Goal: Task Accomplishment & Management: Manage account settings

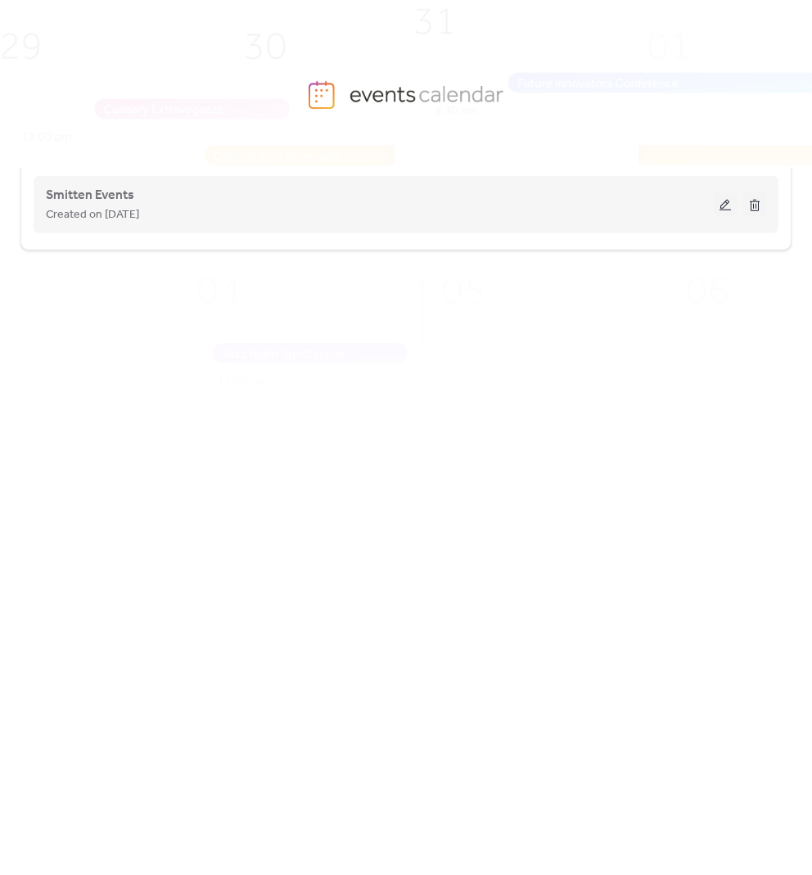
click at [731, 208] on button at bounding box center [724, 204] width 23 height 25
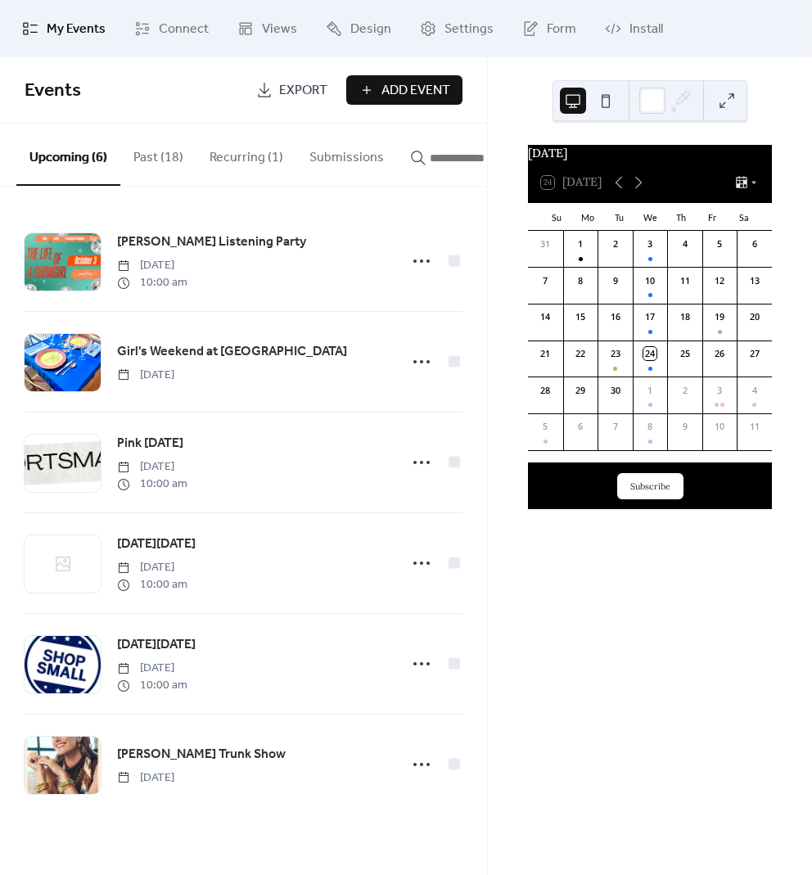
click at [260, 156] on button "Recurring (1)" at bounding box center [246, 154] width 100 height 61
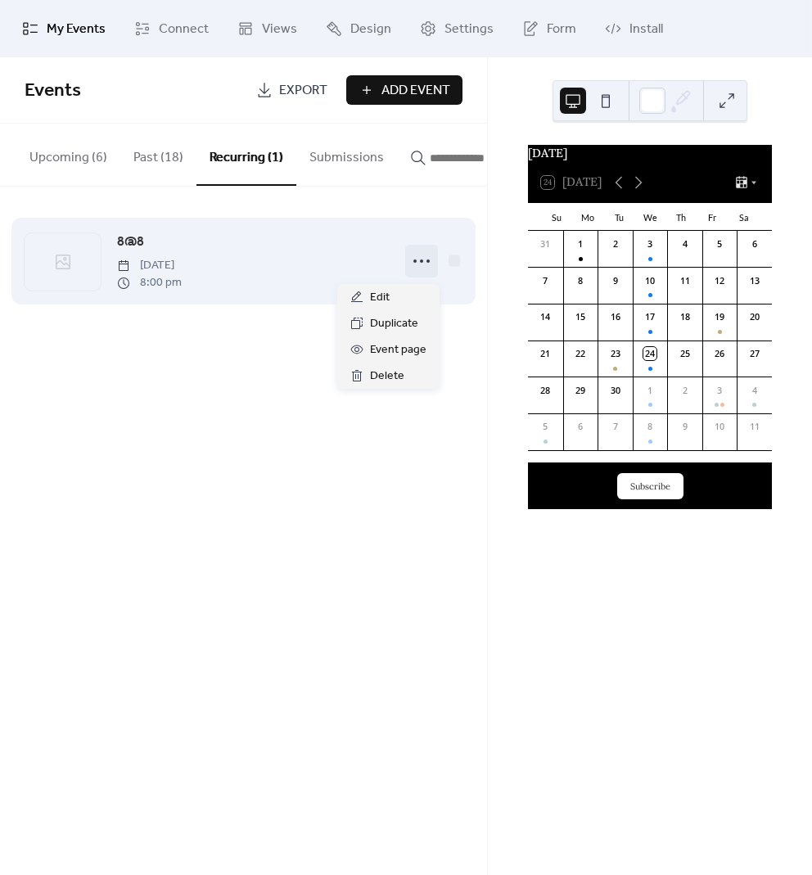
click at [428, 272] on icon at bounding box center [421, 261] width 26 height 26
click at [425, 263] on icon at bounding box center [421, 261] width 26 height 26
click at [122, 245] on span "8@8" at bounding box center [130, 242] width 27 height 20
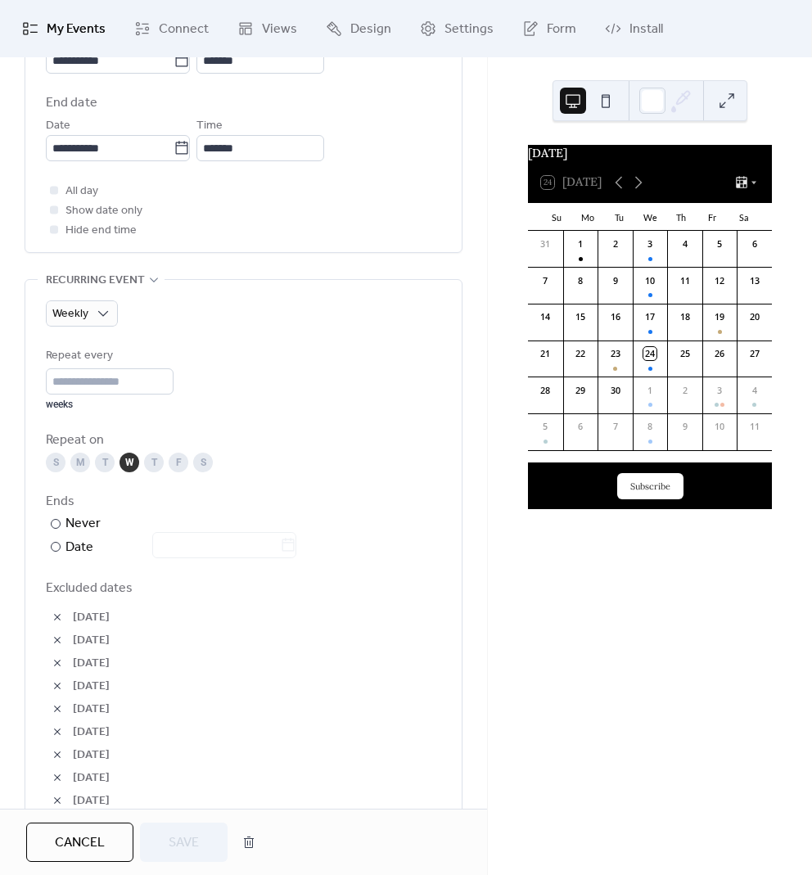
scroll to position [701, 0]
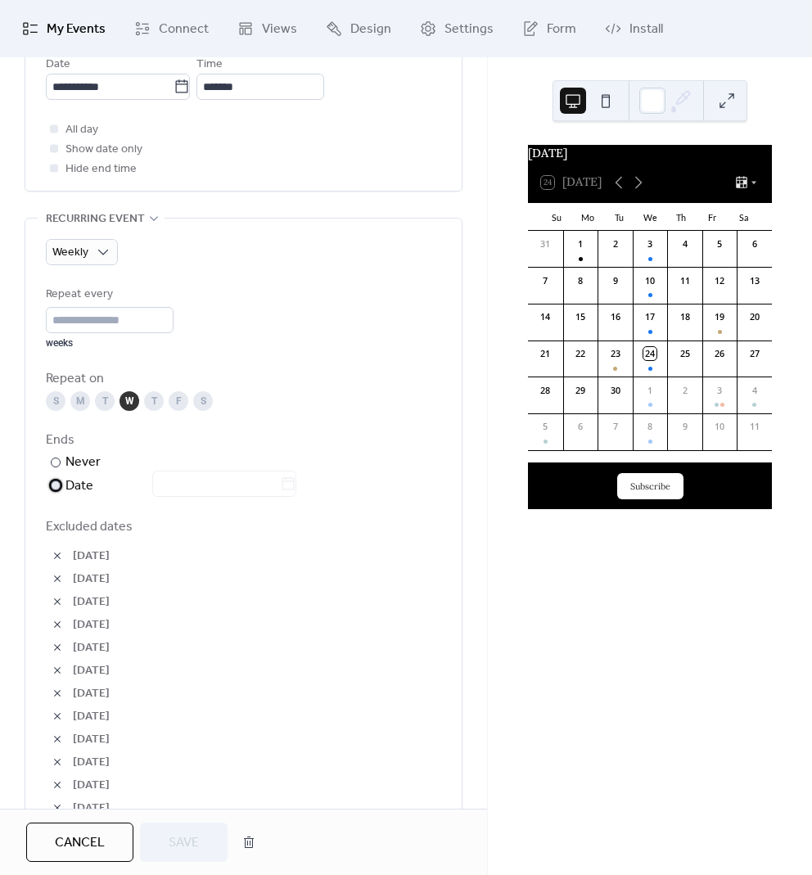
click at [53, 488] on div "​" at bounding box center [54, 485] width 16 height 20
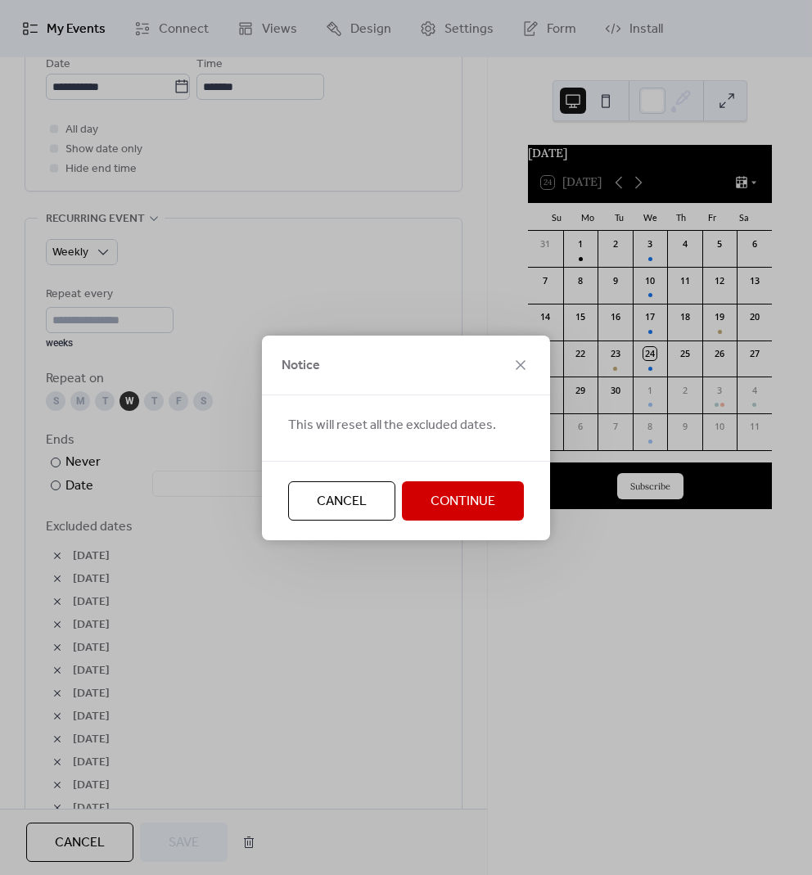
click at [232, 435] on div "Notice This will reset all the excluded dates. Cancel Continue" at bounding box center [406, 437] width 812 height 875
click at [365, 506] on span "Cancel" at bounding box center [342, 502] width 50 height 20
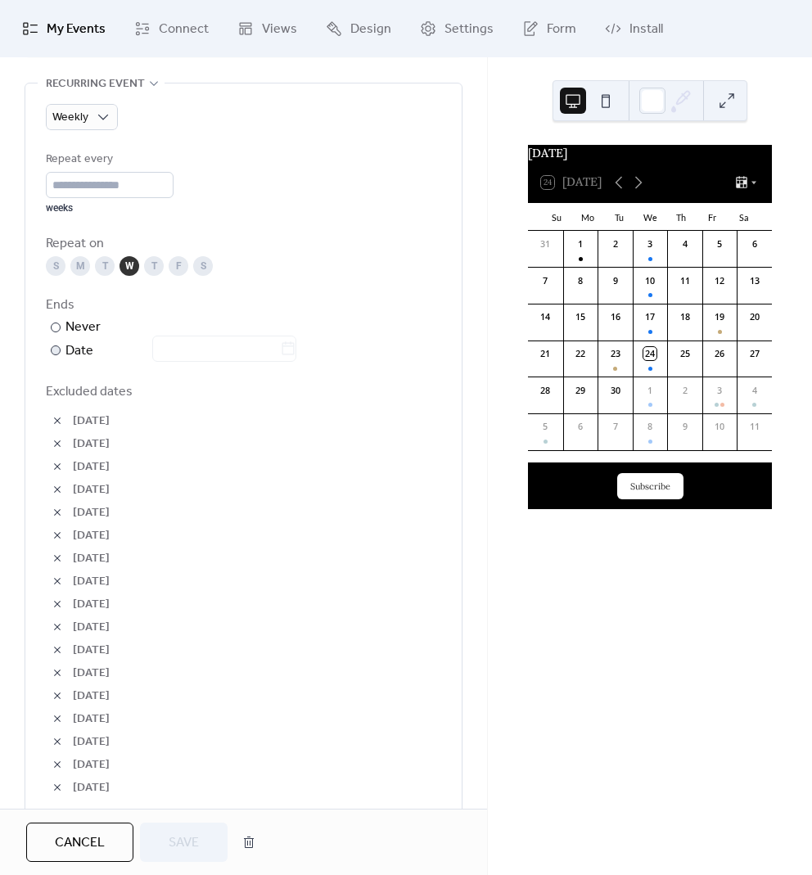
scroll to position [812, 0]
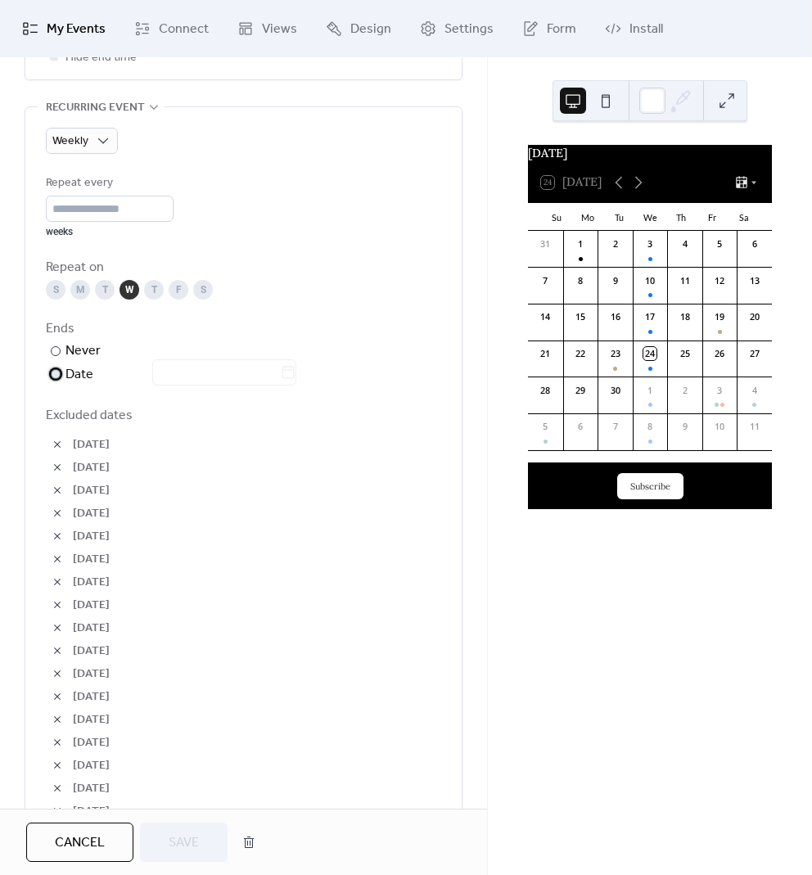
click at [57, 369] on div at bounding box center [56, 374] width 10 height 10
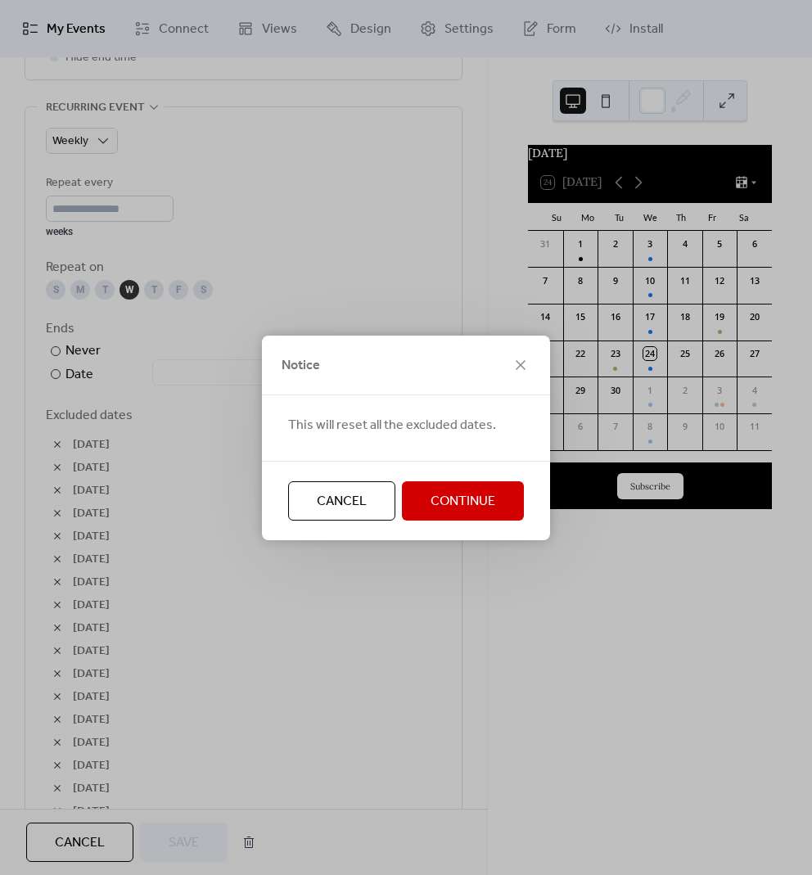
click at [500, 492] on button "Continue" at bounding box center [463, 500] width 122 height 39
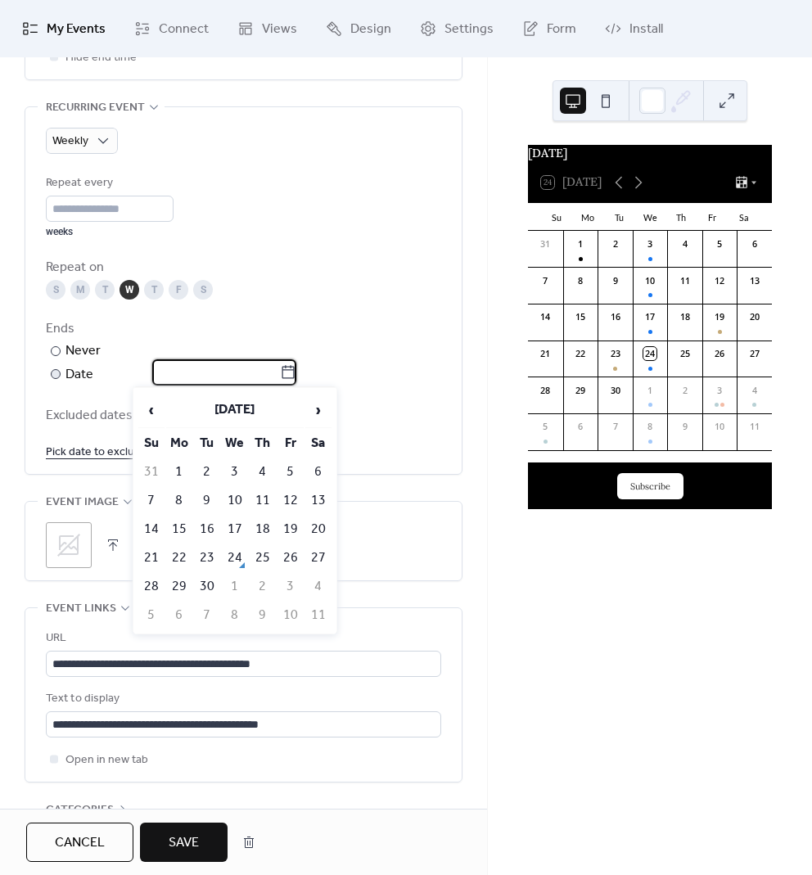
click at [212, 373] on input "text" at bounding box center [216, 372] width 128 height 26
click at [245, 557] on td "24" at bounding box center [235, 557] width 26 height 27
type input "**********"
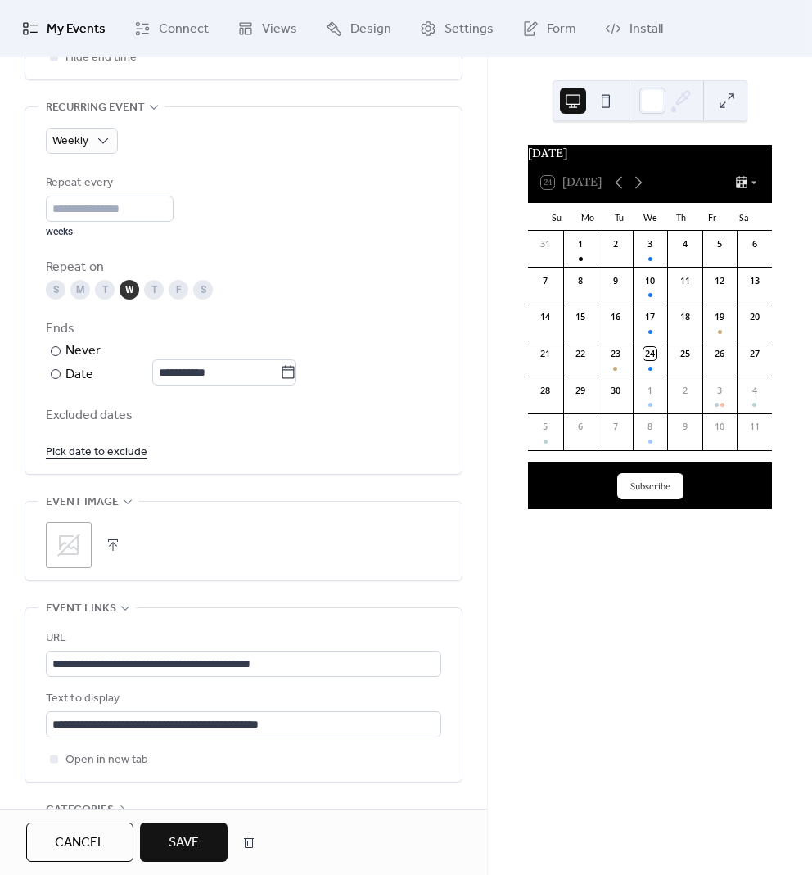
click at [100, 454] on link "Pick date to exclude" at bounding box center [96, 451] width 101 height 20
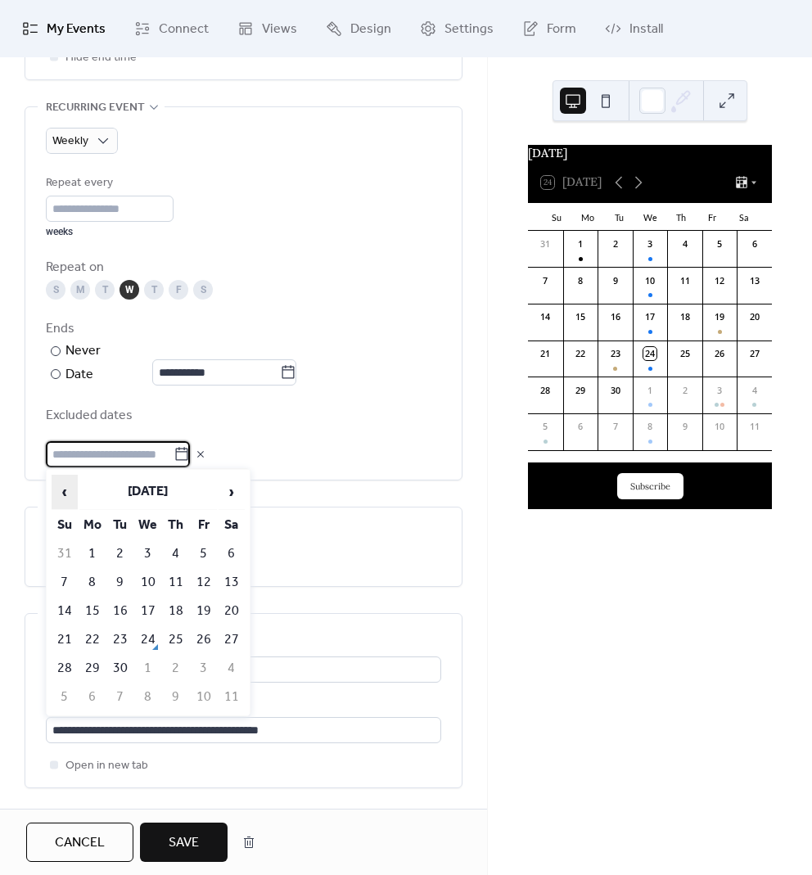
click at [66, 490] on span "‹" at bounding box center [64, 491] width 25 height 33
click at [66, 489] on span "‹" at bounding box center [64, 491] width 25 height 33
click at [66, 490] on span "‹" at bounding box center [64, 491] width 25 height 33
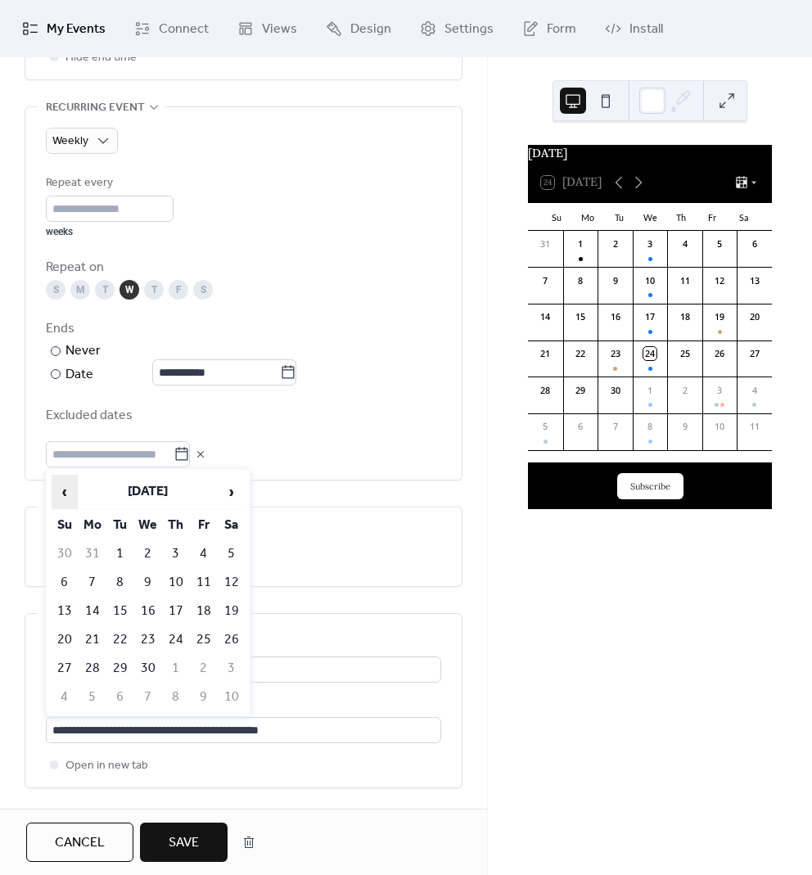
click at [66, 490] on span "‹" at bounding box center [64, 491] width 25 height 33
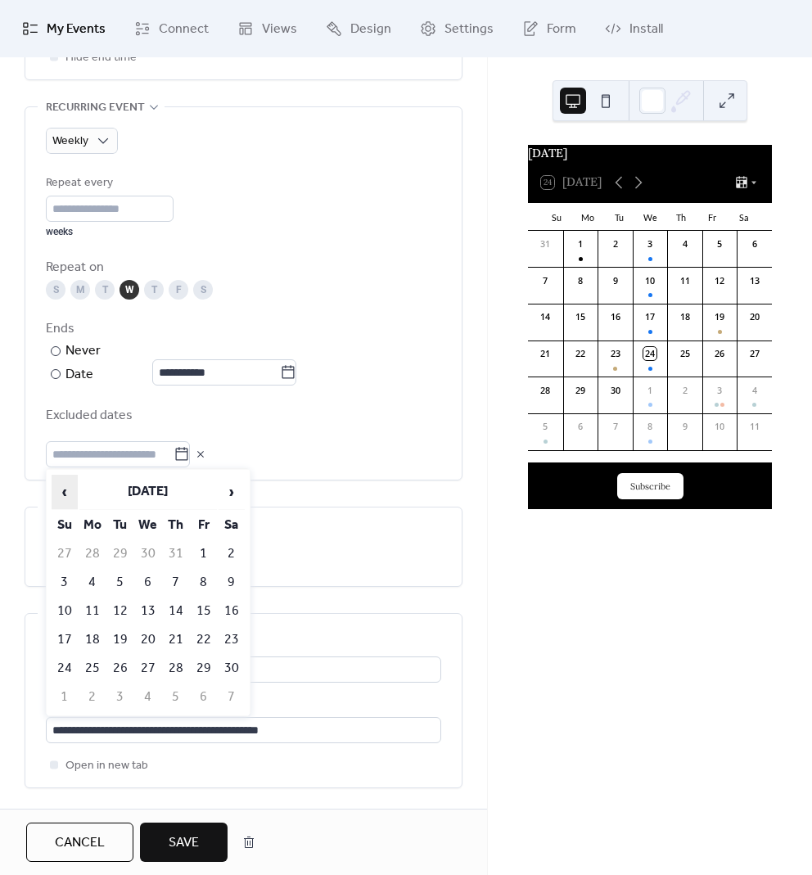
click at [66, 490] on span "‹" at bounding box center [64, 491] width 25 height 33
click at [234, 489] on span "›" at bounding box center [231, 491] width 25 height 33
click at [151, 661] on td "25" at bounding box center [148, 668] width 26 height 27
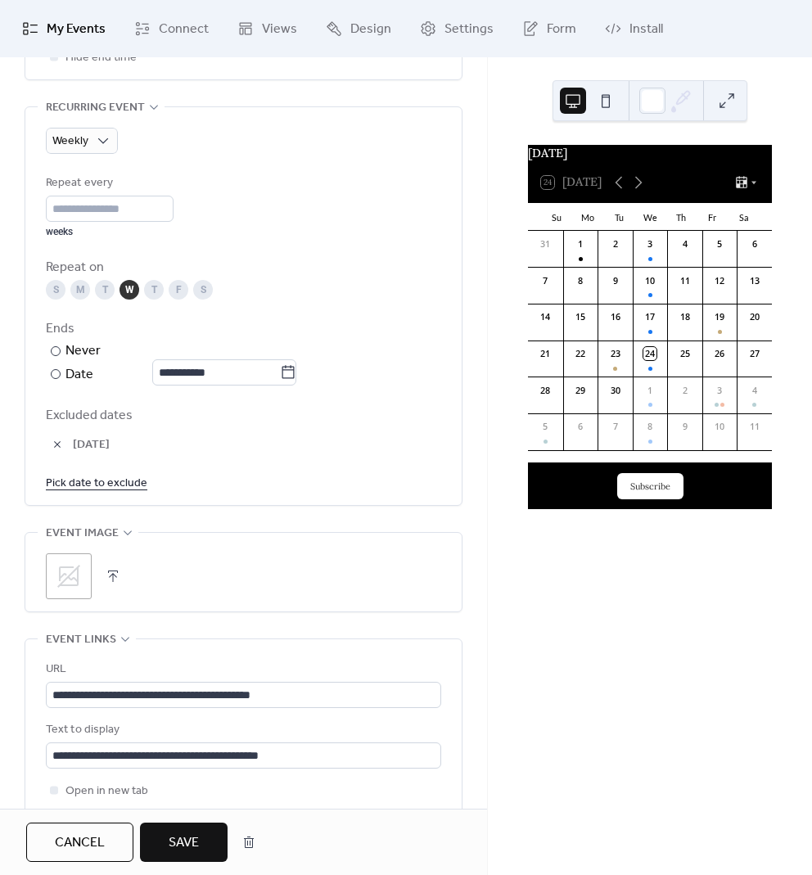
click at [97, 484] on link "Pick date to exclude" at bounding box center [96, 482] width 101 height 20
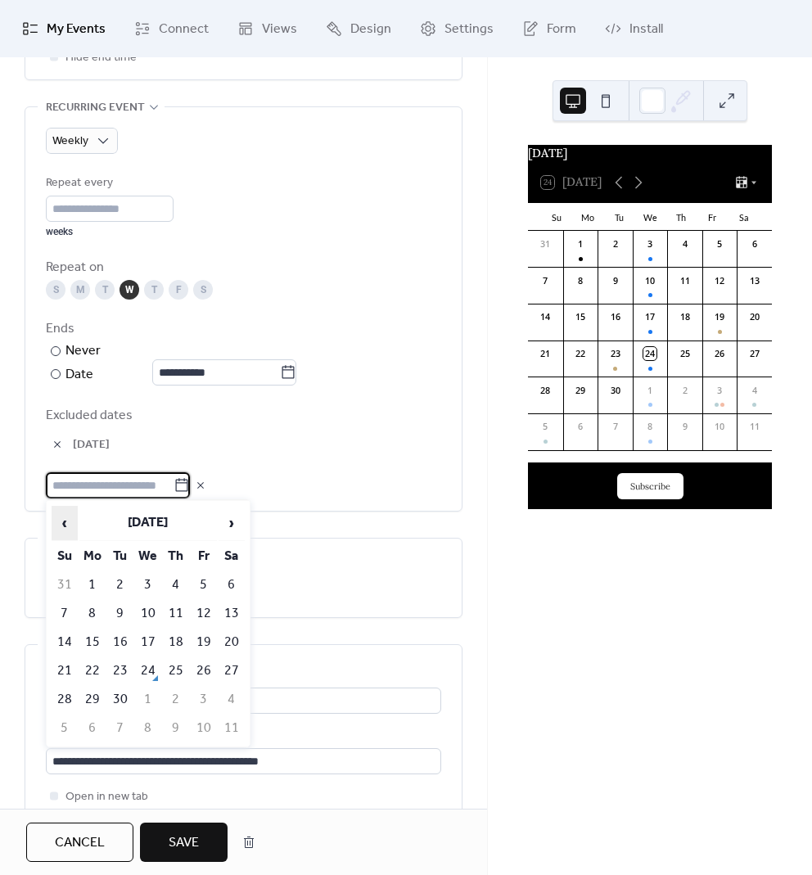
click at [54, 522] on span "‹" at bounding box center [64, 522] width 25 height 33
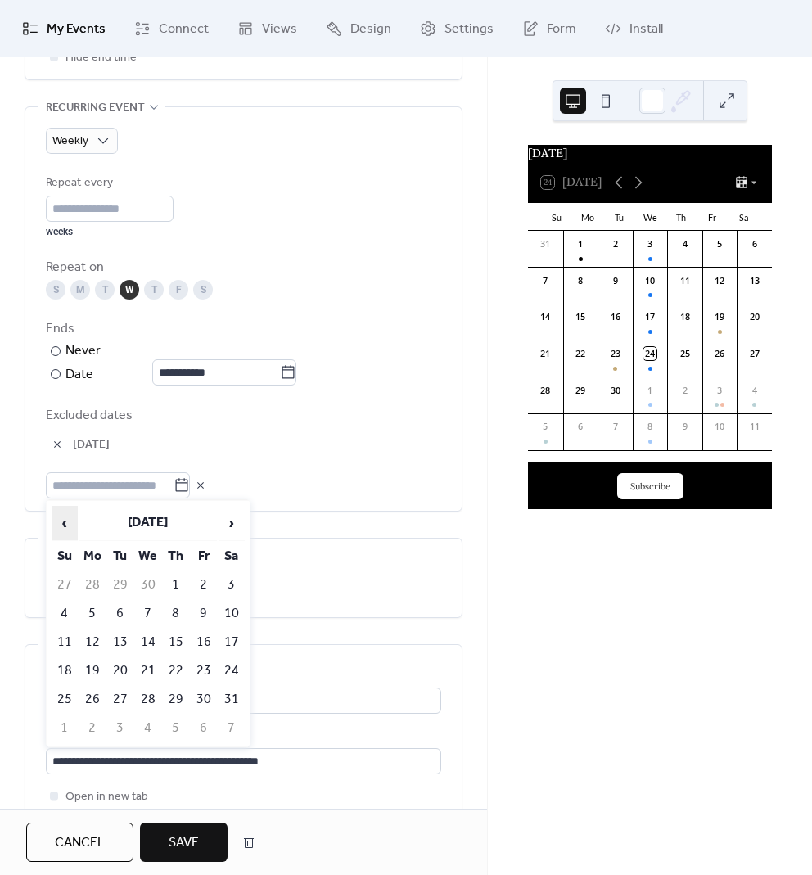
click at [54, 522] on span "‹" at bounding box center [64, 522] width 25 height 33
click at [156, 575] on td "1" at bounding box center [148, 584] width 26 height 27
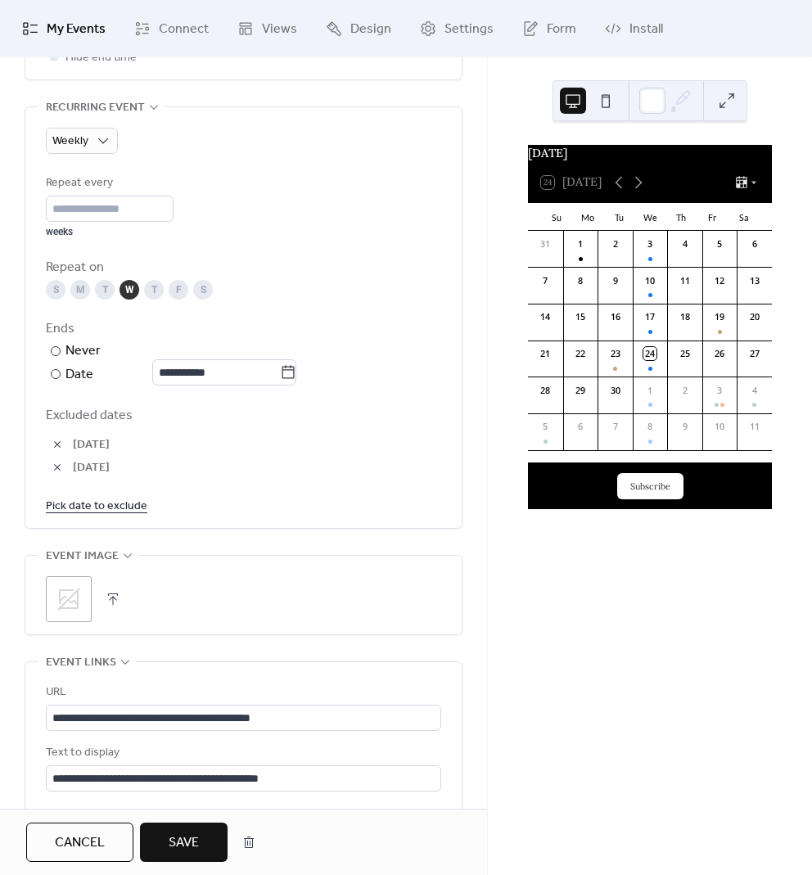
click at [99, 504] on link "Pick date to exclude" at bounding box center [96, 505] width 101 height 20
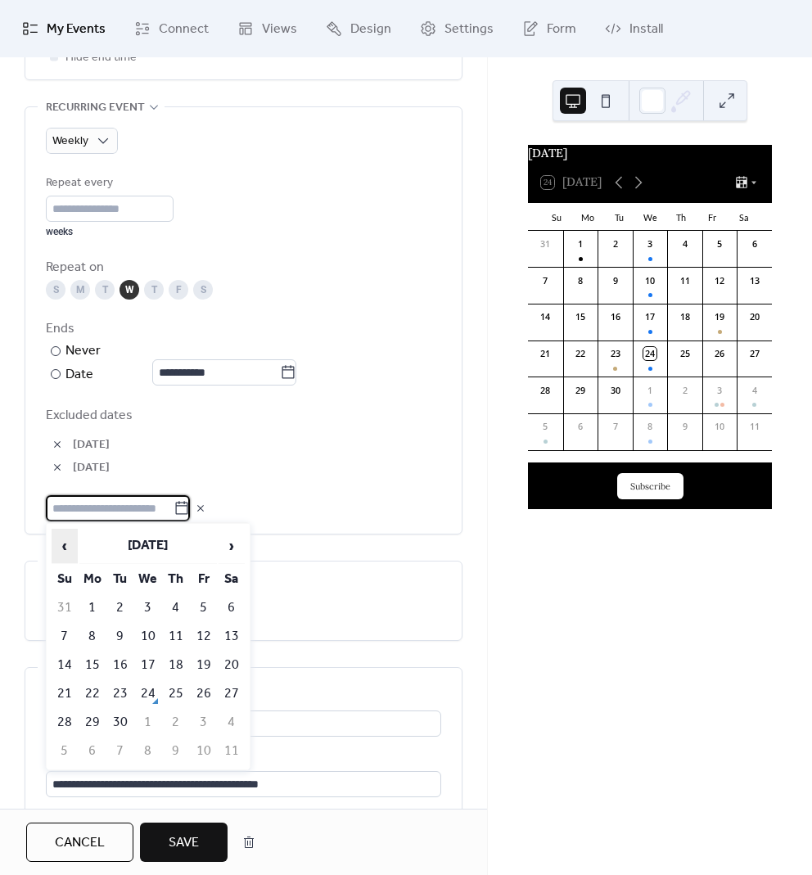
click at [65, 539] on span "‹" at bounding box center [64, 545] width 25 height 33
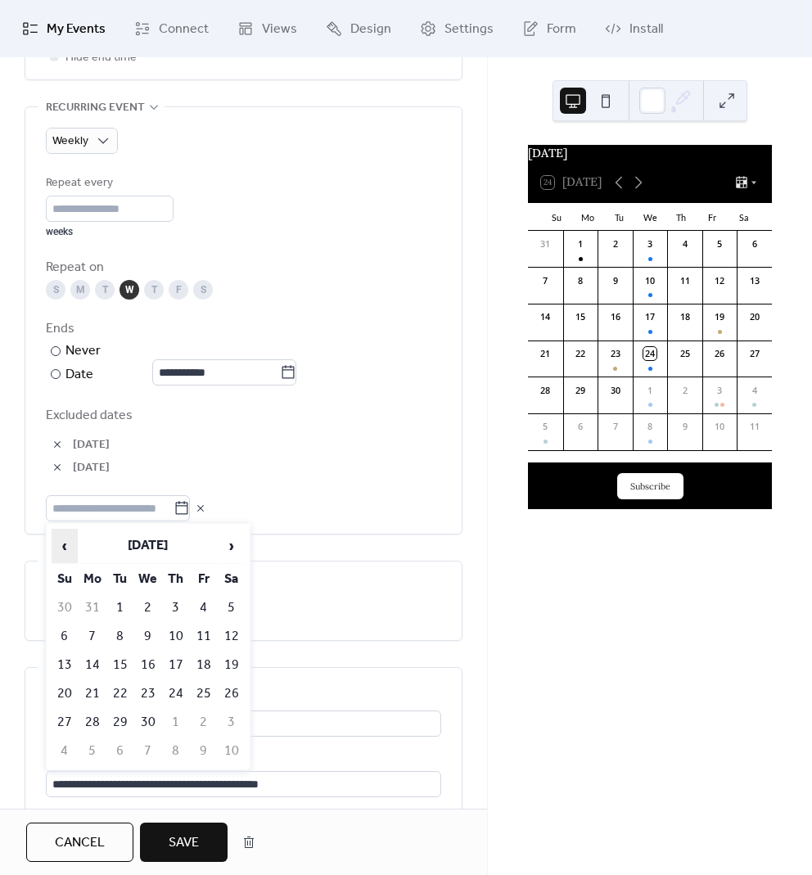
click at [66, 539] on span "‹" at bounding box center [64, 545] width 25 height 33
drag, startPoint x: 227, startPoint y: 544, endPoint x: 214, endPoint y: 565, distance: 23.9
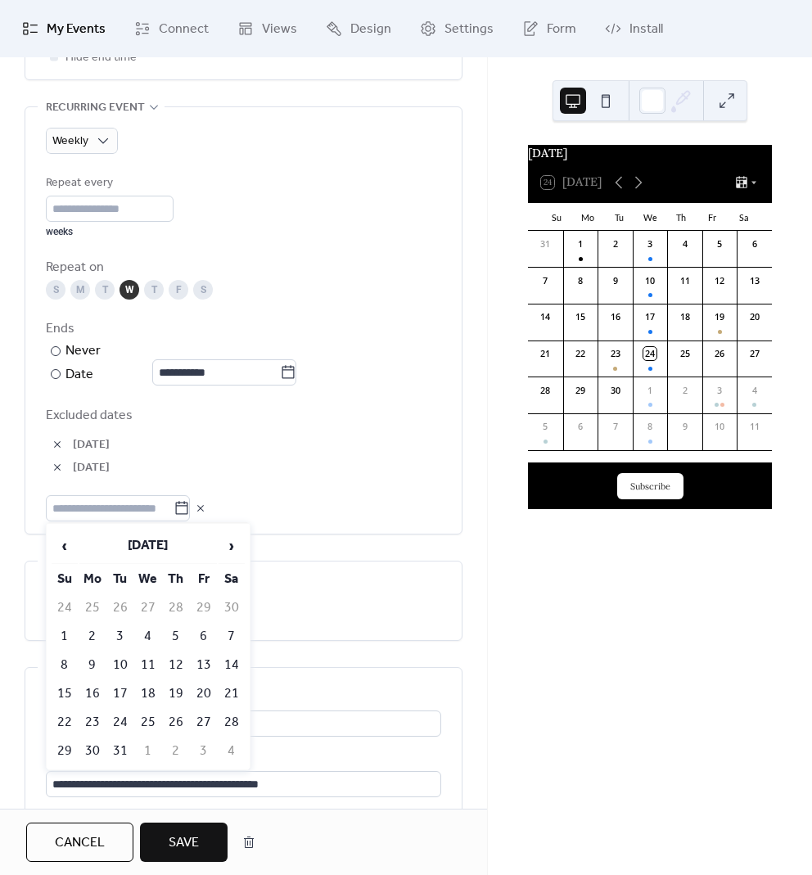
click at [227, 544] on span "›" at bounding box center [231, 545] width 25 height 33
click at [148, 659] on td "15" at bounding box center [148, 664] width 26 height 27
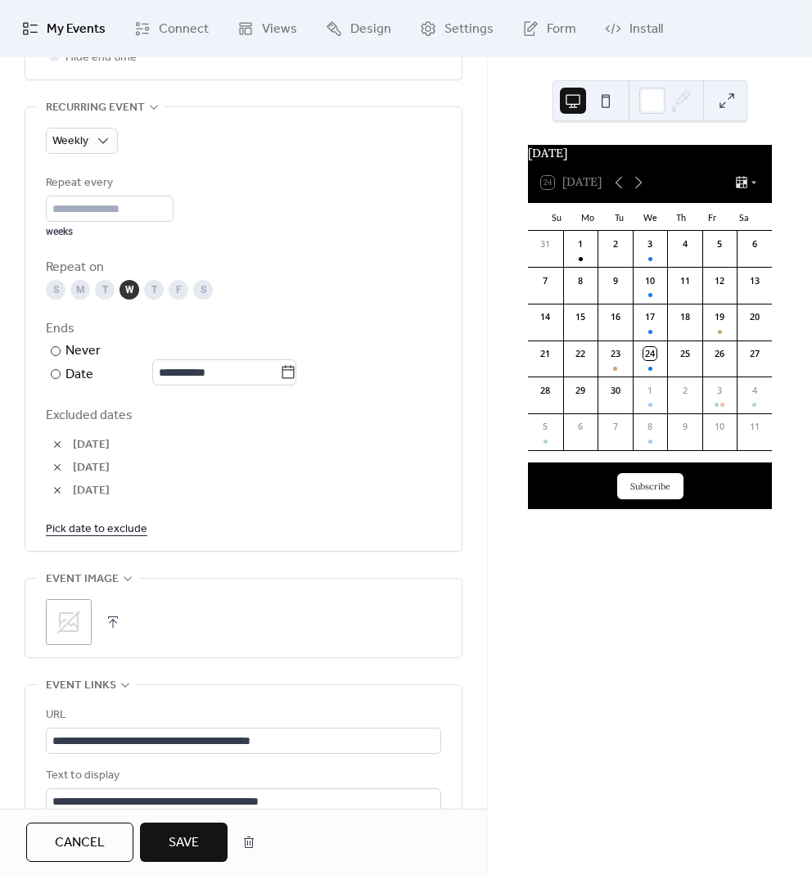
click at [88, 532] on link "Pick date to exclude" at bounding box center [96, 528] width 101 height 20
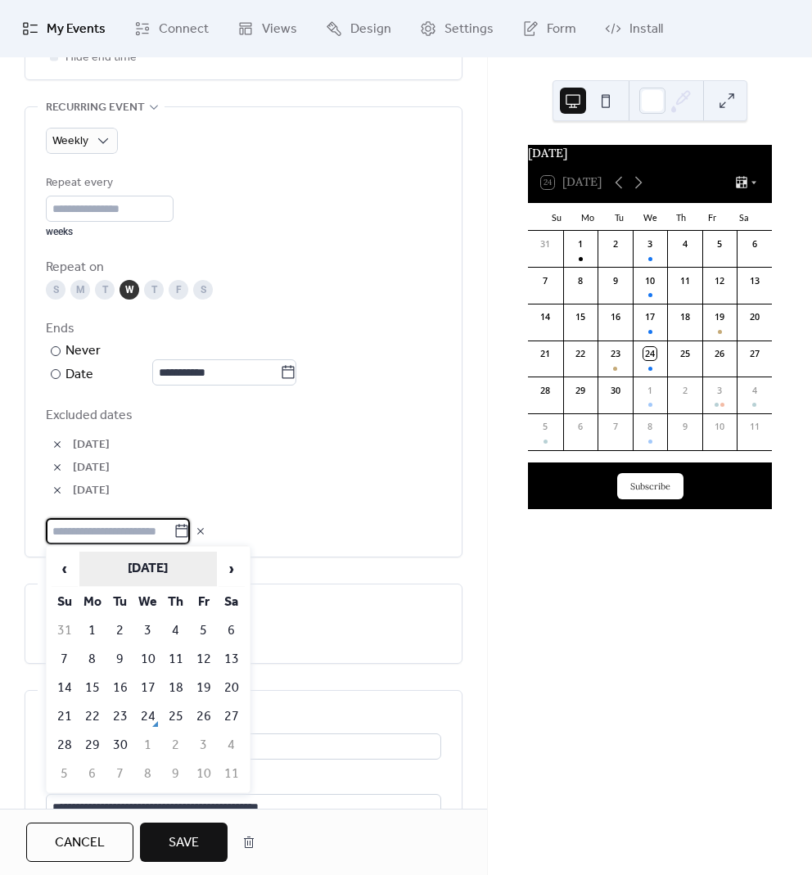
click at [81, 565] on th "[DATE]" at bounding box center [147, 568] width 137 height 35
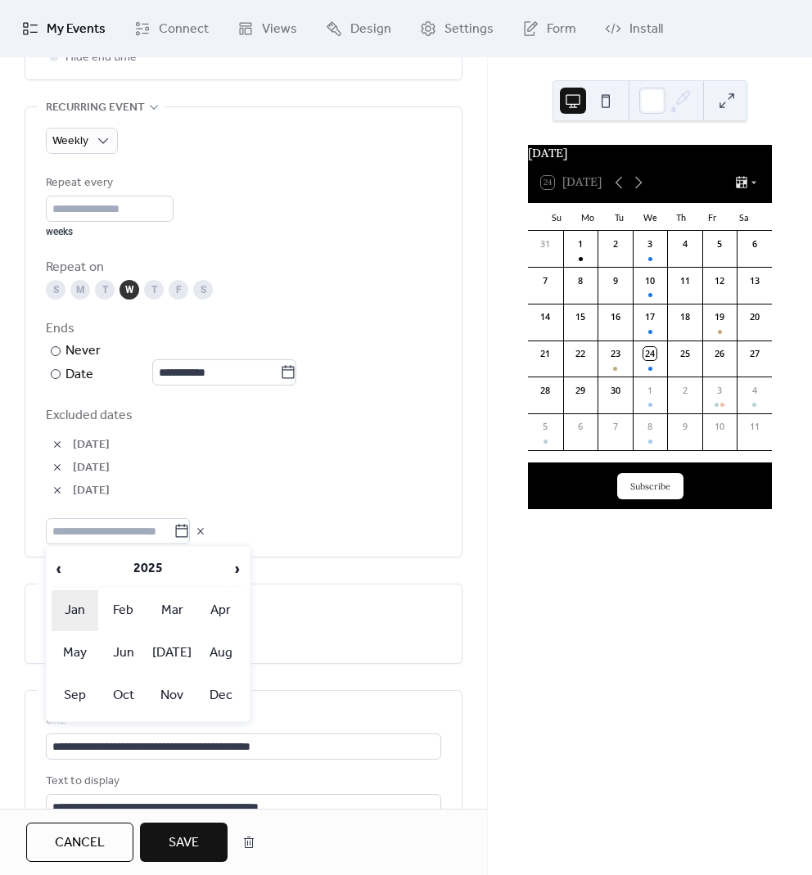
click at [88, 610] on td "Jan" at bounding box center [75, 610] width 47 height 41
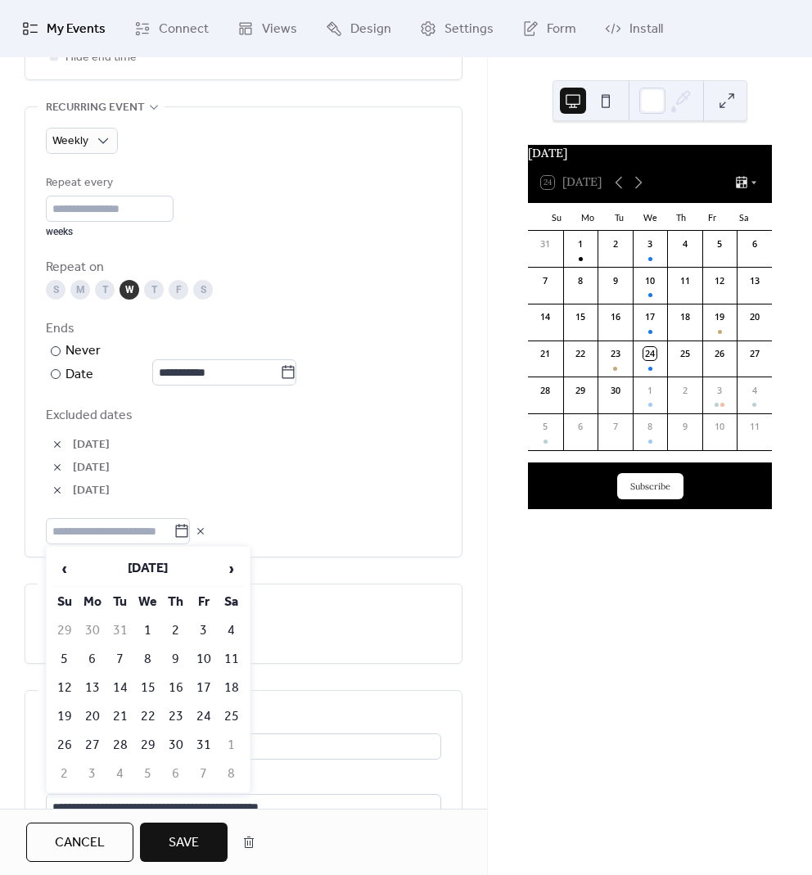
click at [146, 713] on td "22" at bounding box center [148, 716] width 26 height 27
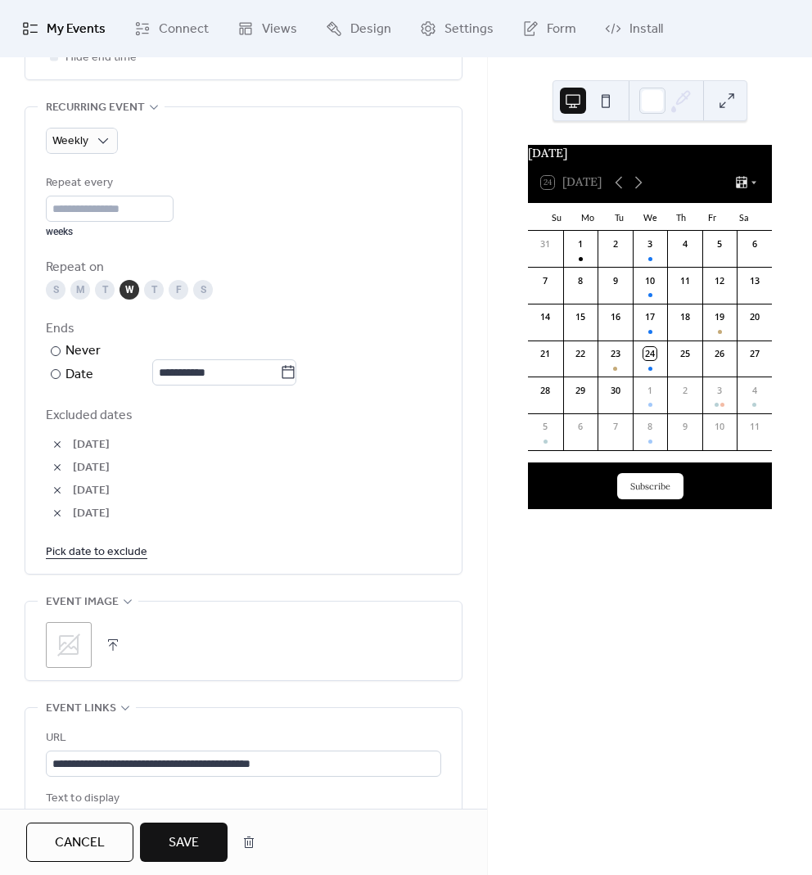
click at [89, 545] on link "Pick date to exclude" at bounding box center [96, 551] width 101 height 20
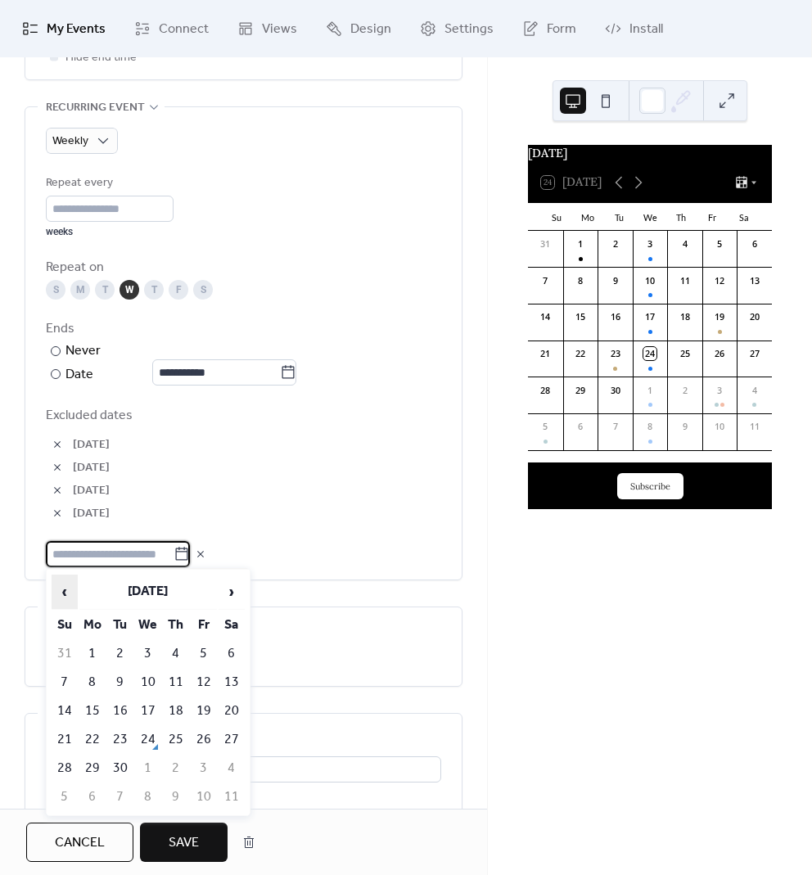
click at [64, 590] on span "‹" at bounding box center [64, 591] width 25 height 33
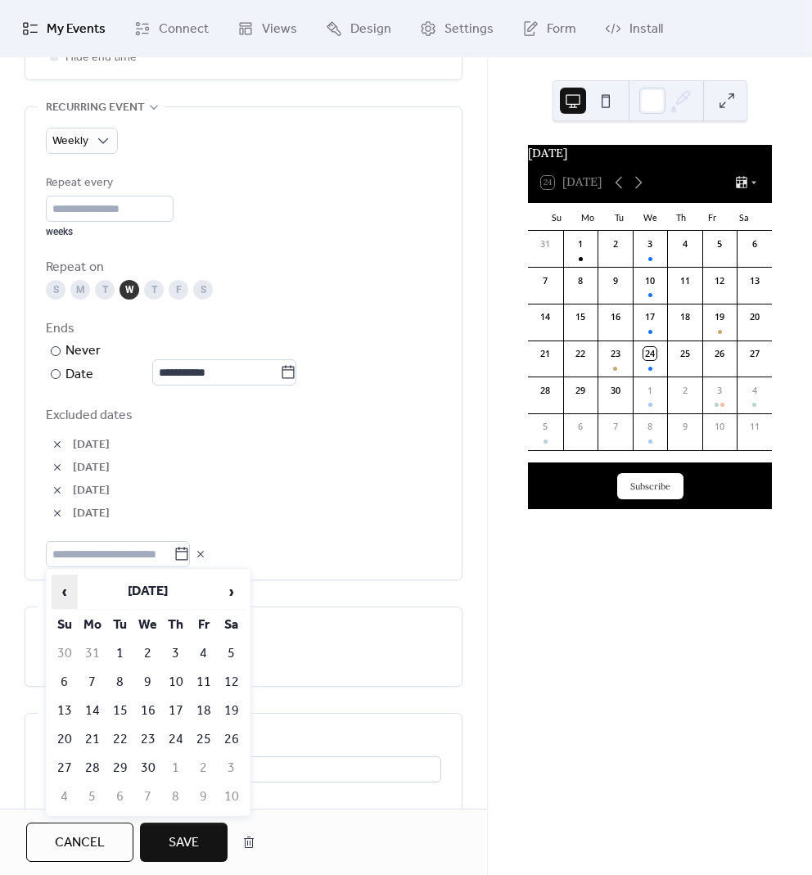
click at [64, 590] on span "‹" at bounding box center [64, 591] width 25 height 33
click at [151, 675] on td "5" at bounding box center [148, 681] width 26 height 27
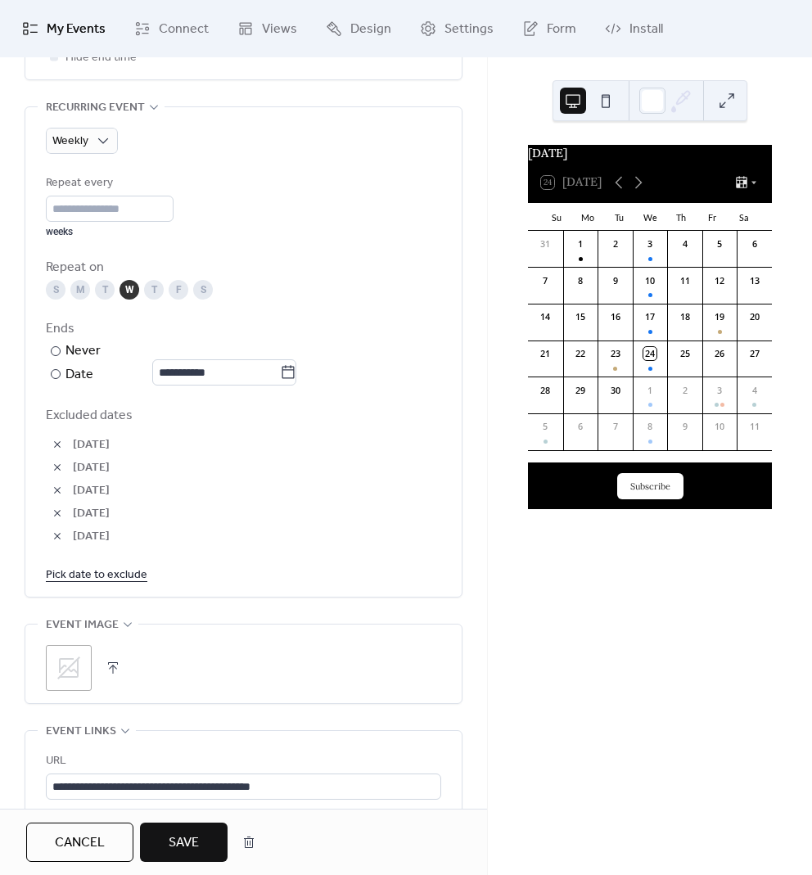
click at [113, 574] on link "Pick date to exclude" at bounding box center [96, 574] width 101 height 20
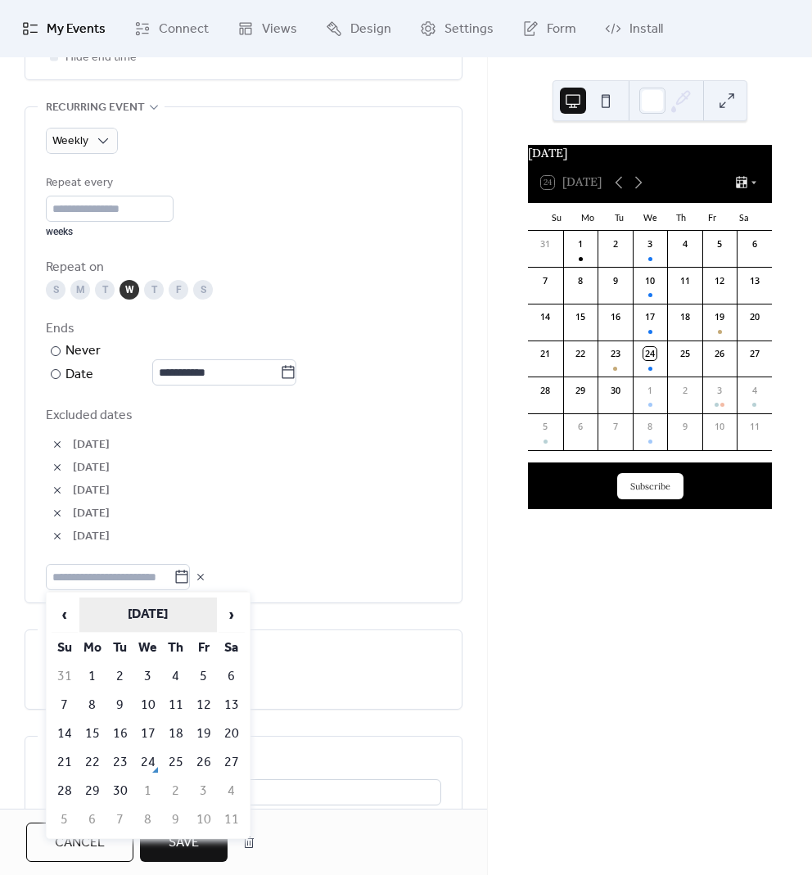
click at [122, 611] on th "[DATE]" at bounding box center [147, 614] width 137 height 35
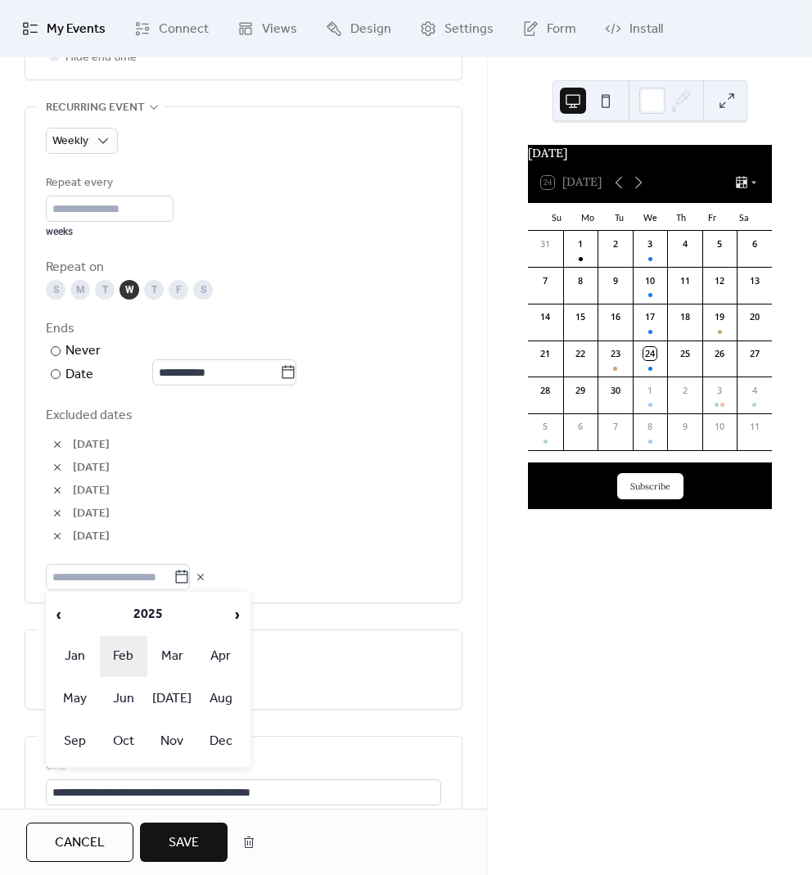
click at [130, 655] on td "Feb" at bounding box center [123, 656] width 47 height 41
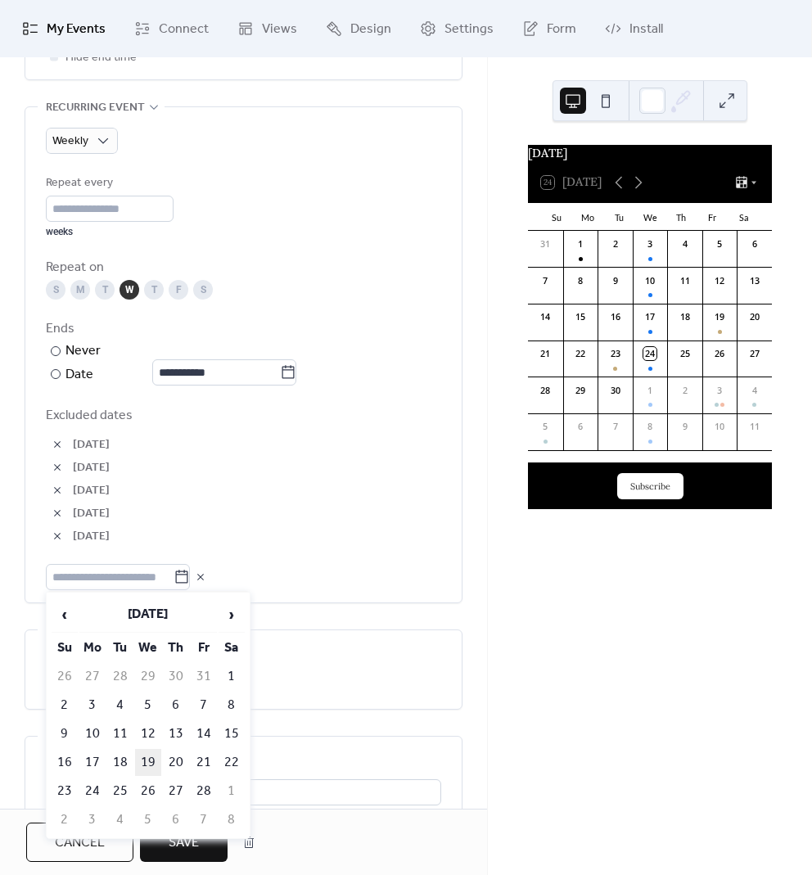
click at [144, 752] on td "19" at bounding box center [148, 762] width 26 height 27
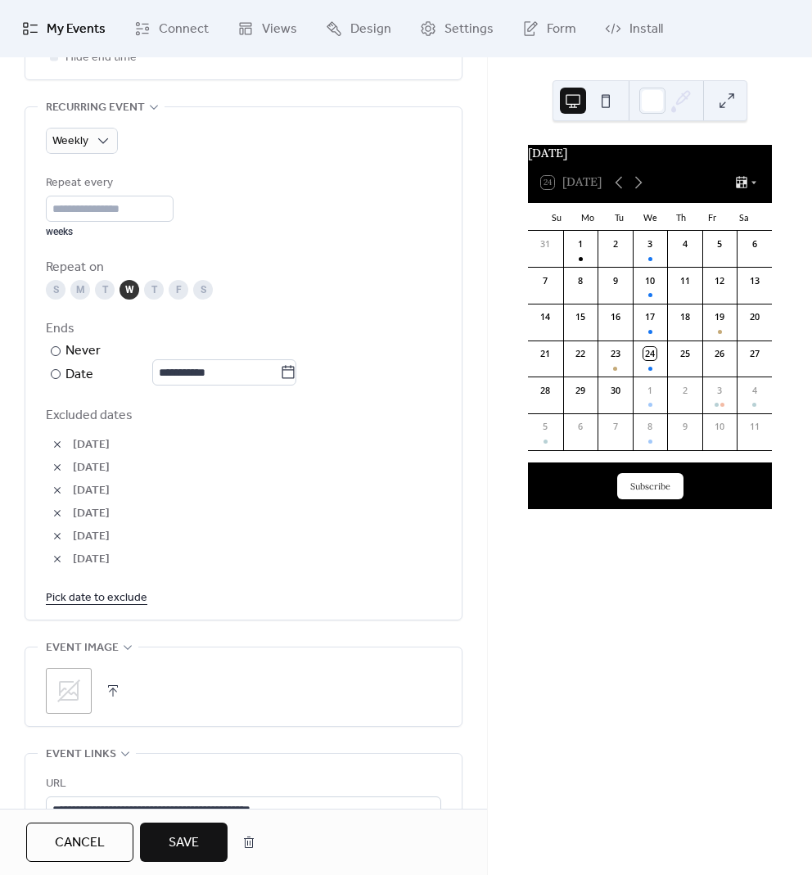
click at [85, 601] on link "Pick date to exclude" at bounding box center [96, 597] width 101 height 20
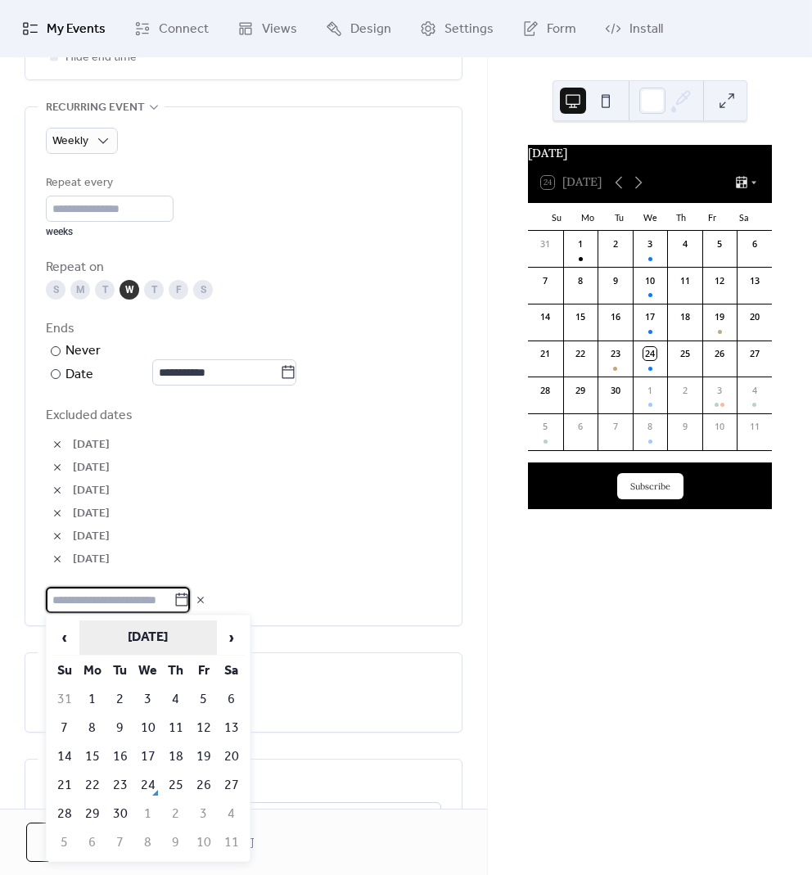
click at [124, 641] on th "[DATE]" at bounding box center [147, 637] width 137 height 35
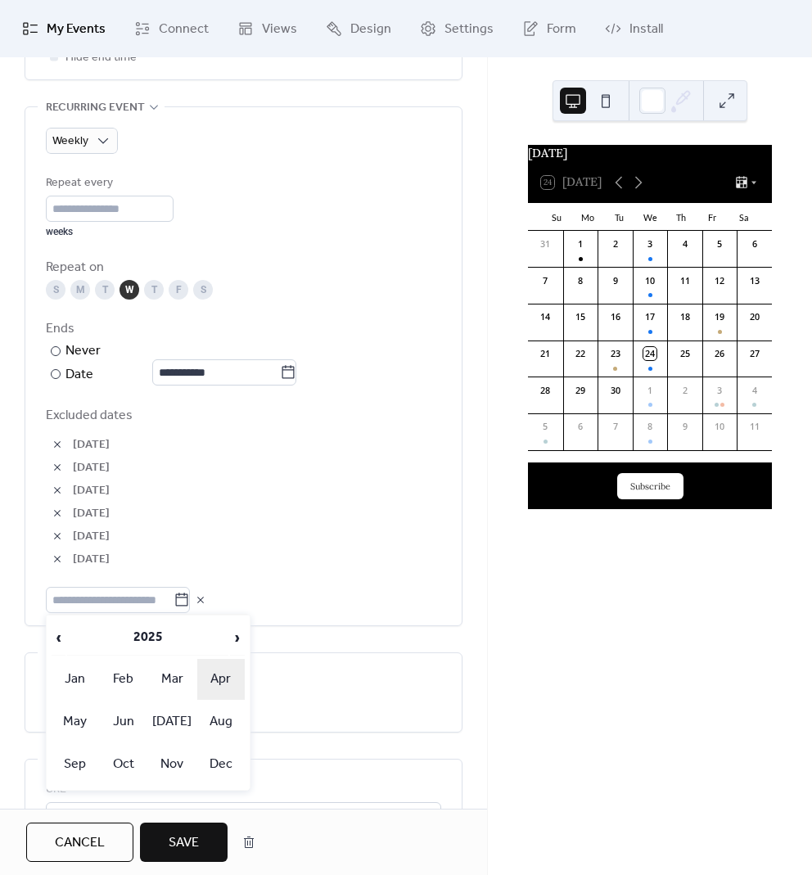
click at [219, 682] on td "Apr" at bounding box center [220, 679] width 47 height 41
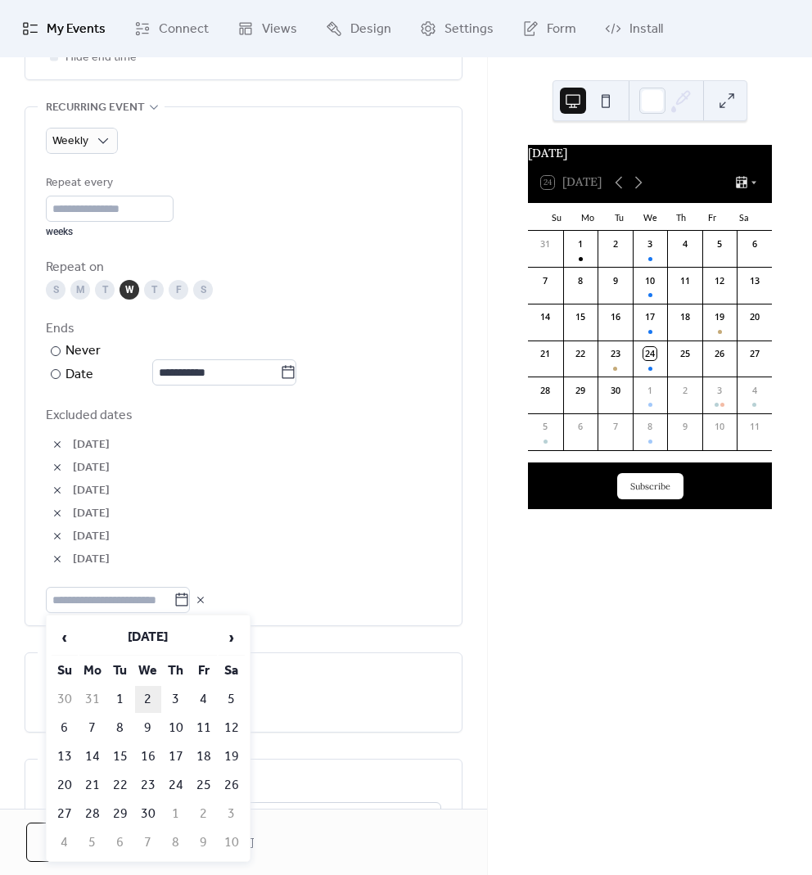
click at [148, 701] on td "2" at bounding box center [148, 699] width 26 height 27
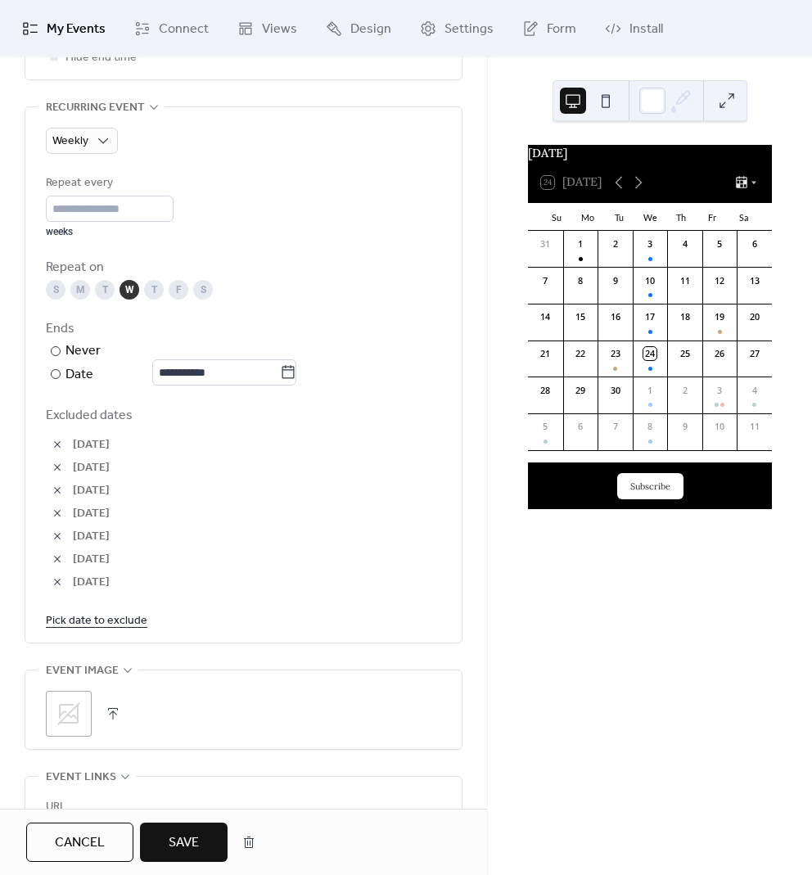
click at [82, 616] on link "Pick date to exclude" at bounding box center [96, 620] width 101 height 20
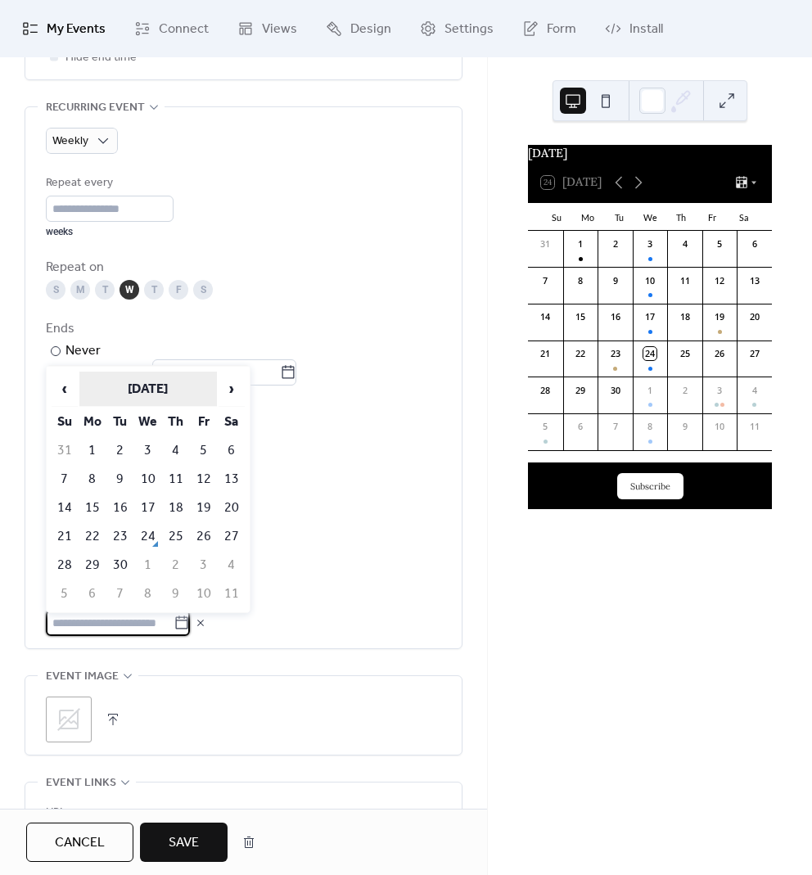
click at [137, 385] on th "[DATE]" at bounding box center [147, 388] width 137 height 35
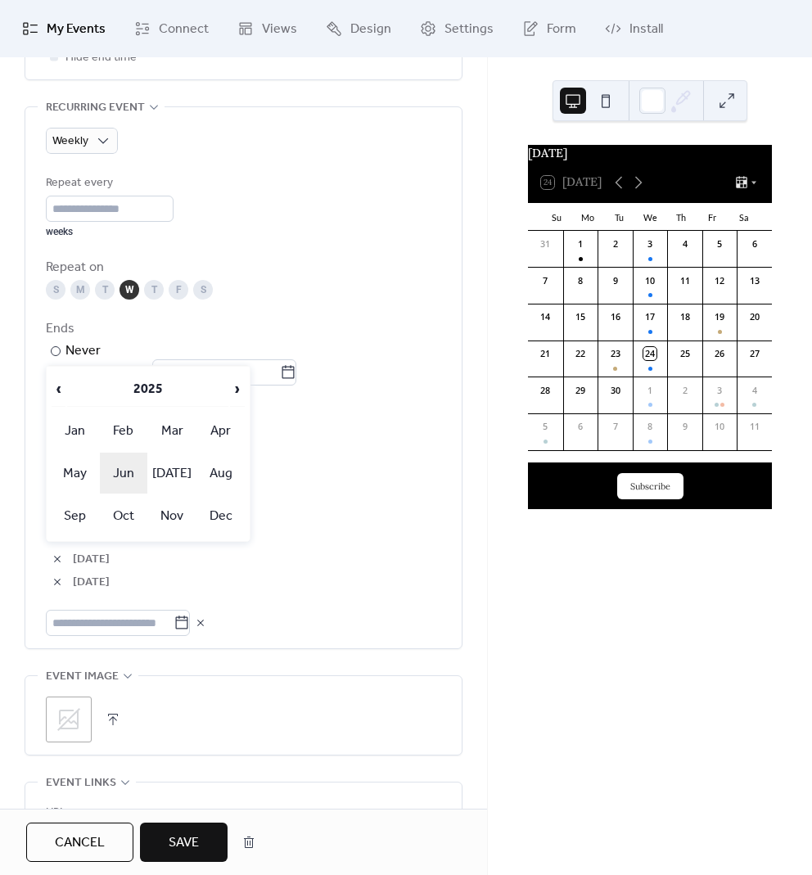
click at [124, 463] on td "Jun" at bounding box center [123, 472] width 47 height 41
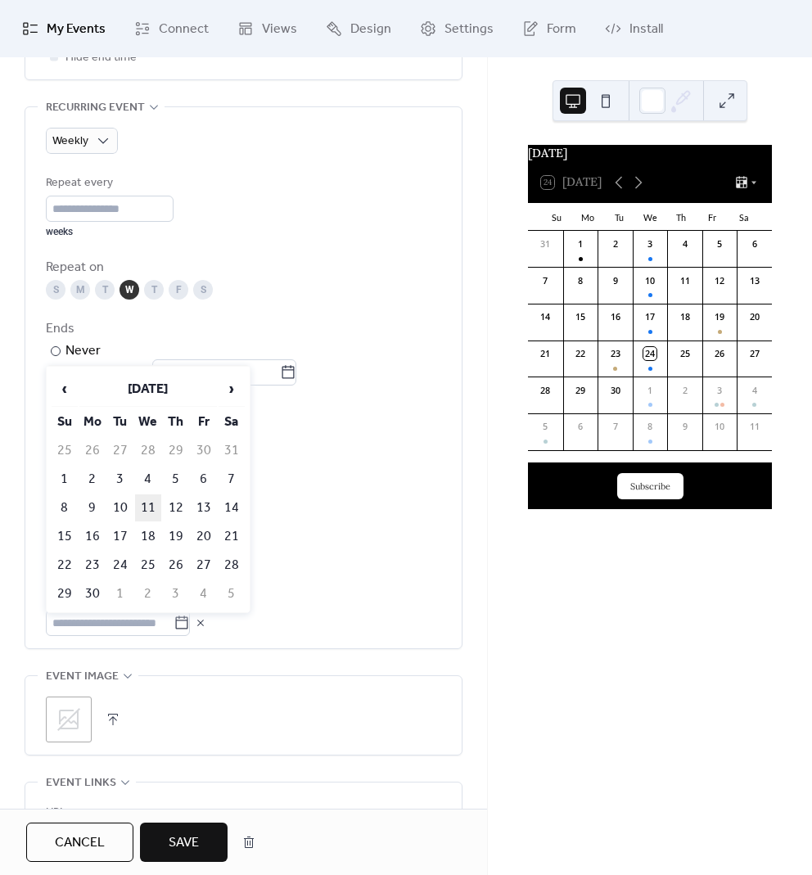
click at [144, 507] on td "11" at bounding box center [148, 507] width 26 height 27
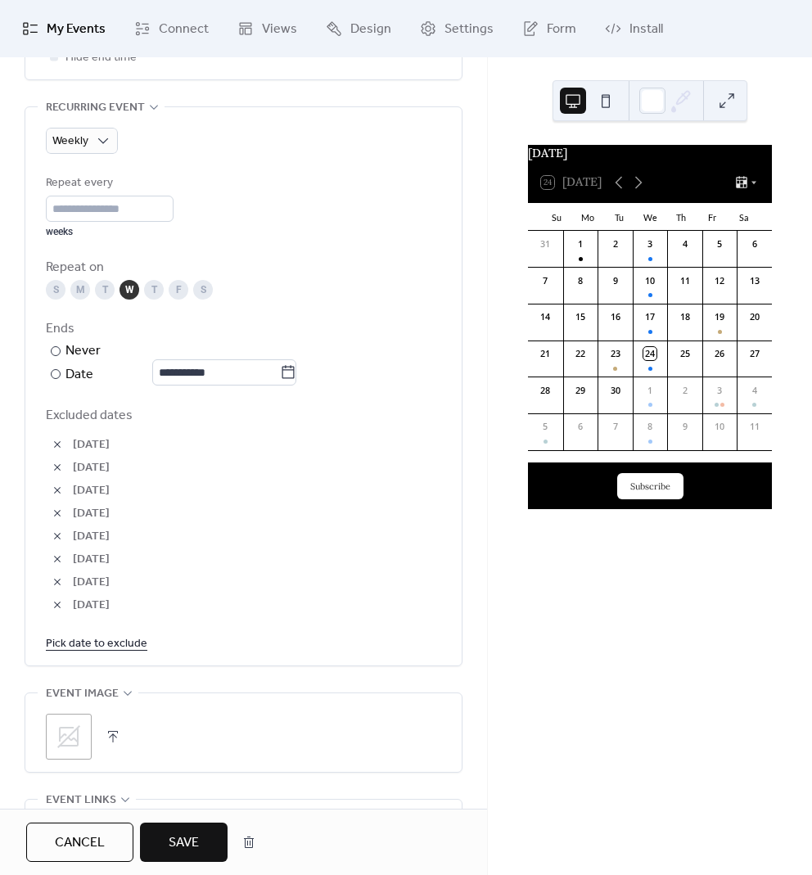
click at [110, 643] on link "Pick date to exclude" at bounding box center [96, 642] width 101 height 20
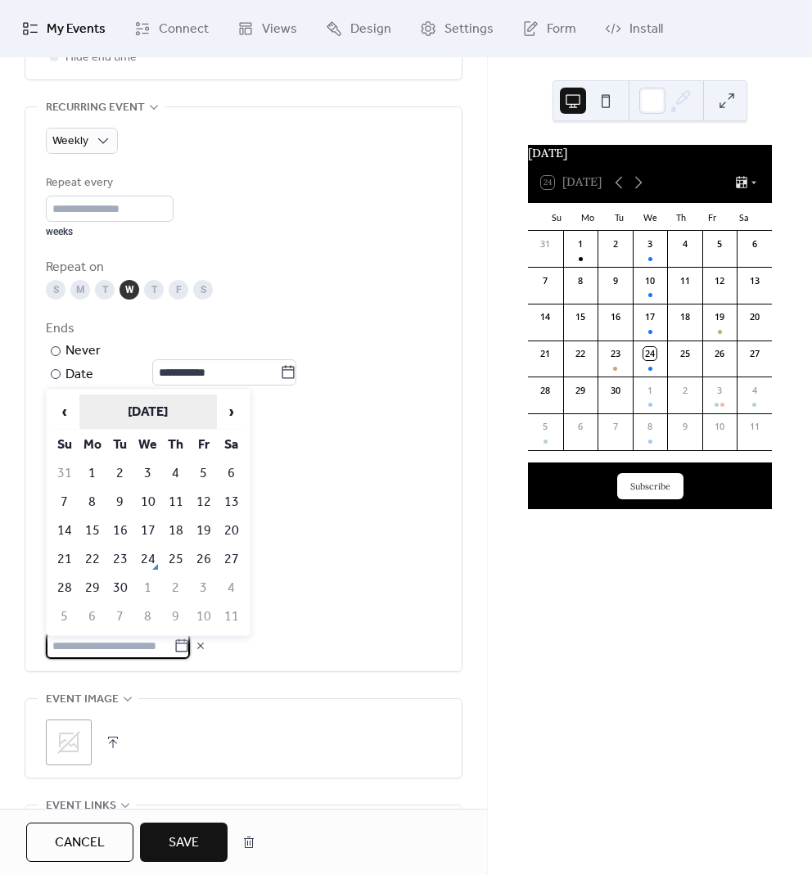
click at [171, 411] on th "[DATE]" at bounding box center [147, 411] width 137 height 35
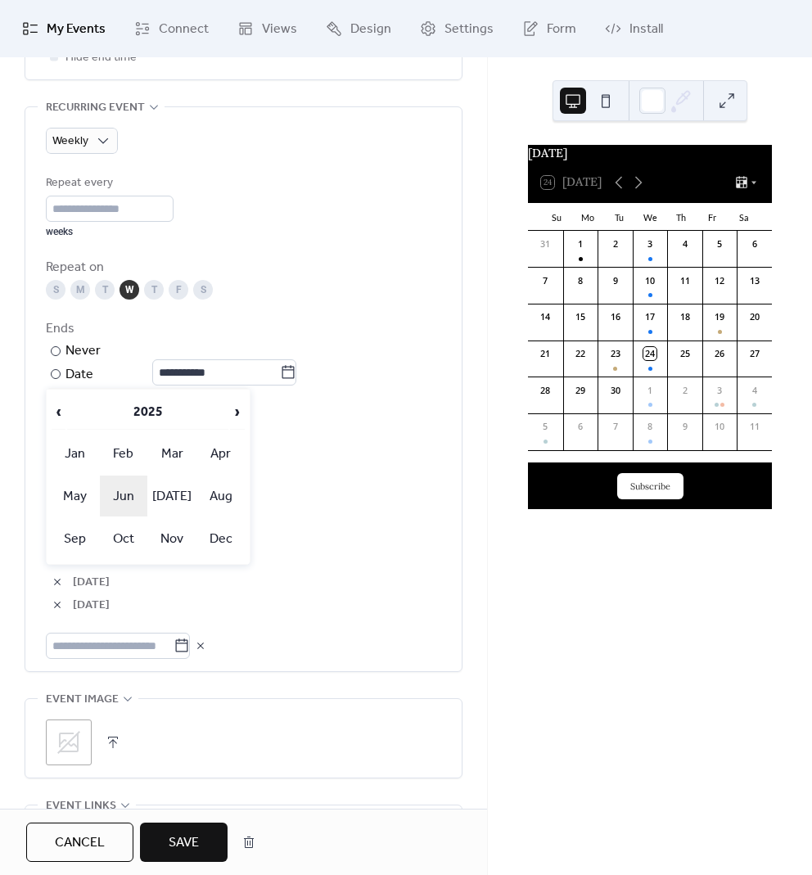
click at [125, 487] on td "Jun" at bounding box center [123, 495] width 47 height 41
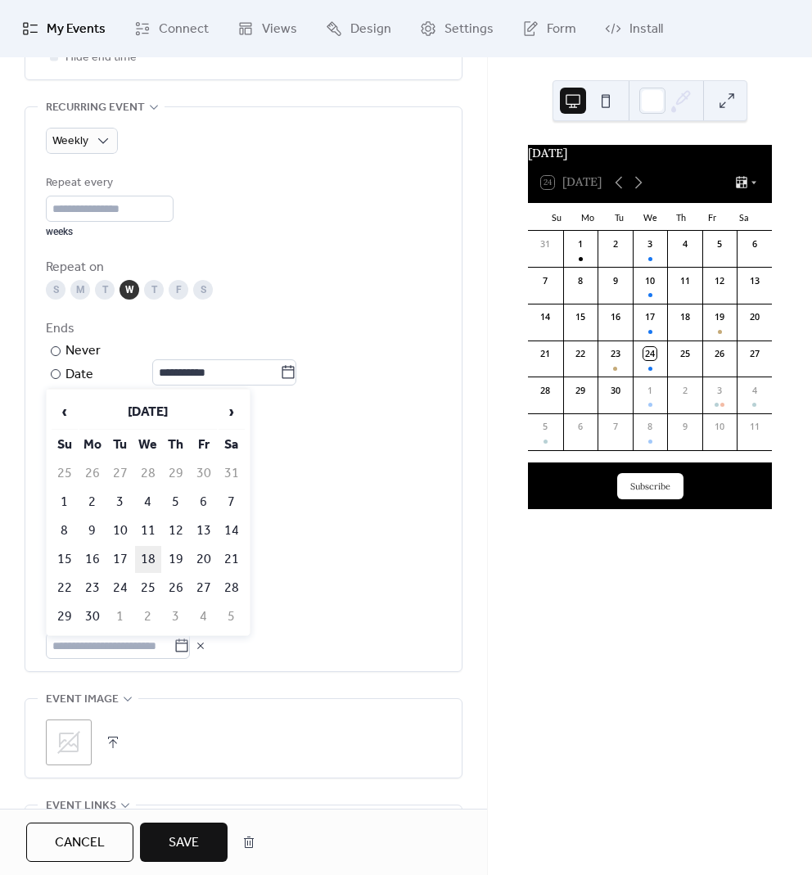
click at [150, 556] on td "18" at bounding box center [148, 559] width 26 height 27
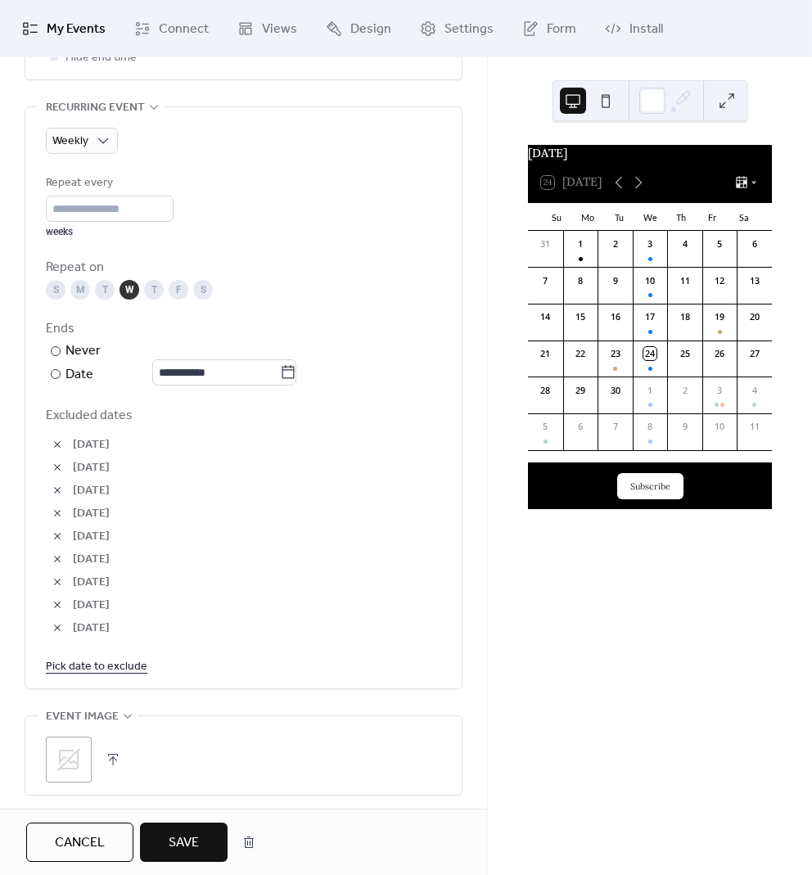
click at [119, 664] on link "Pick date to exclude" at bounding box center [96, 665] width 101 height 20
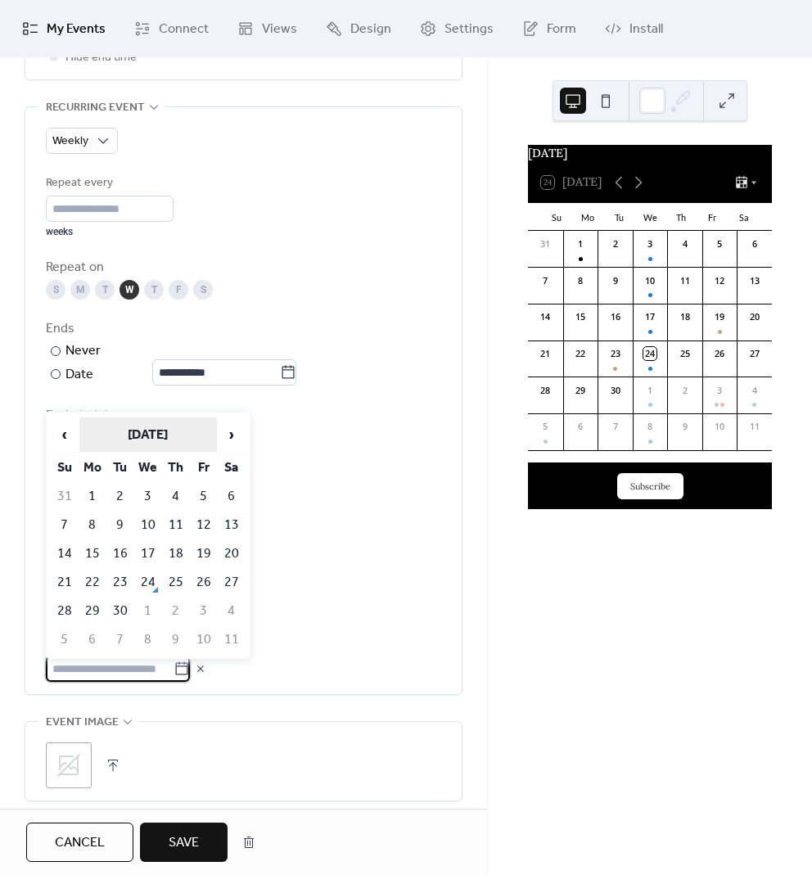
click at [147, 446] on th "[DATE]" at bounding box center [147, 434] width 137 height 35
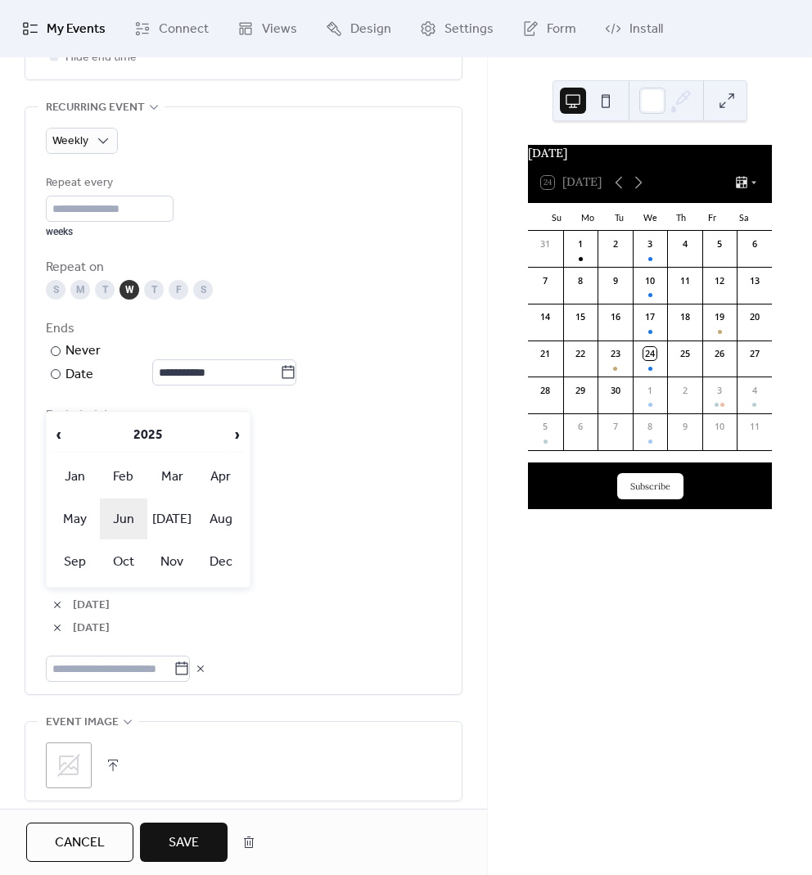
click at [128, 515] on td "Jun" at bounding box center [123, 518] width 47 height 41
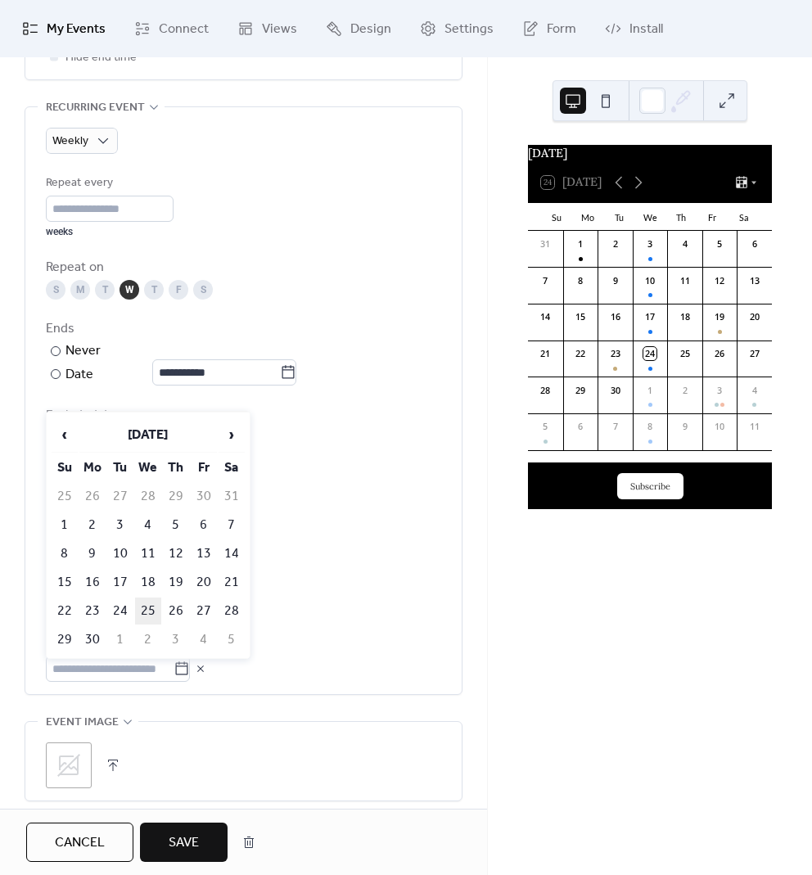
click at [149, 600] on td "25" at bounding box center [148, 610] width 26 height 27
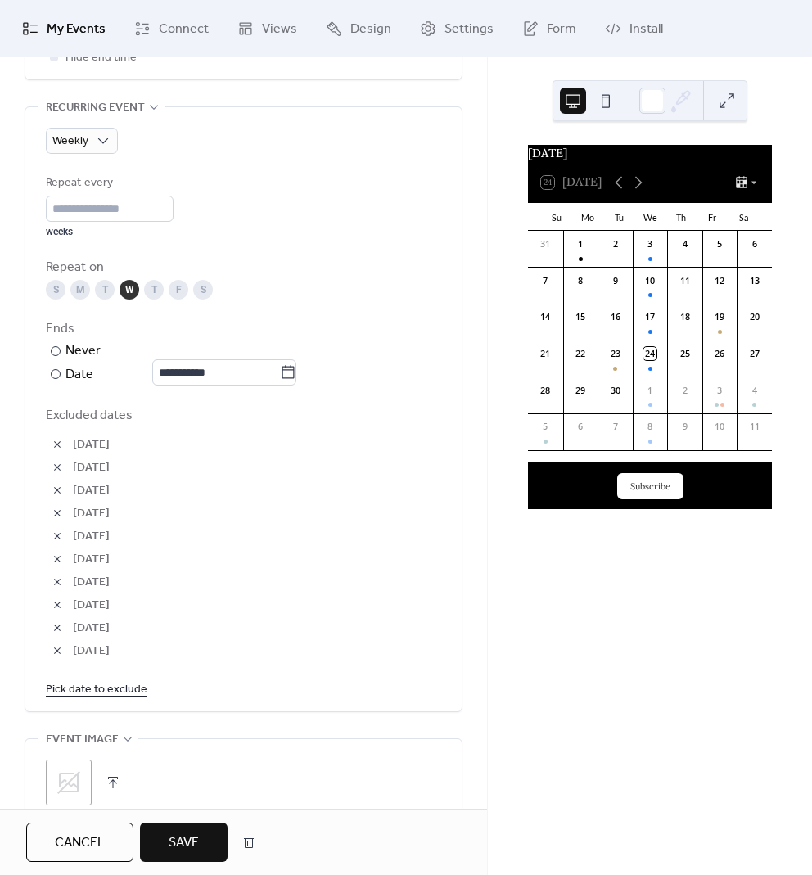
click at [110, 679] on link "Pick date to exclude" at bounding box center [96, 688] width 101 height 20
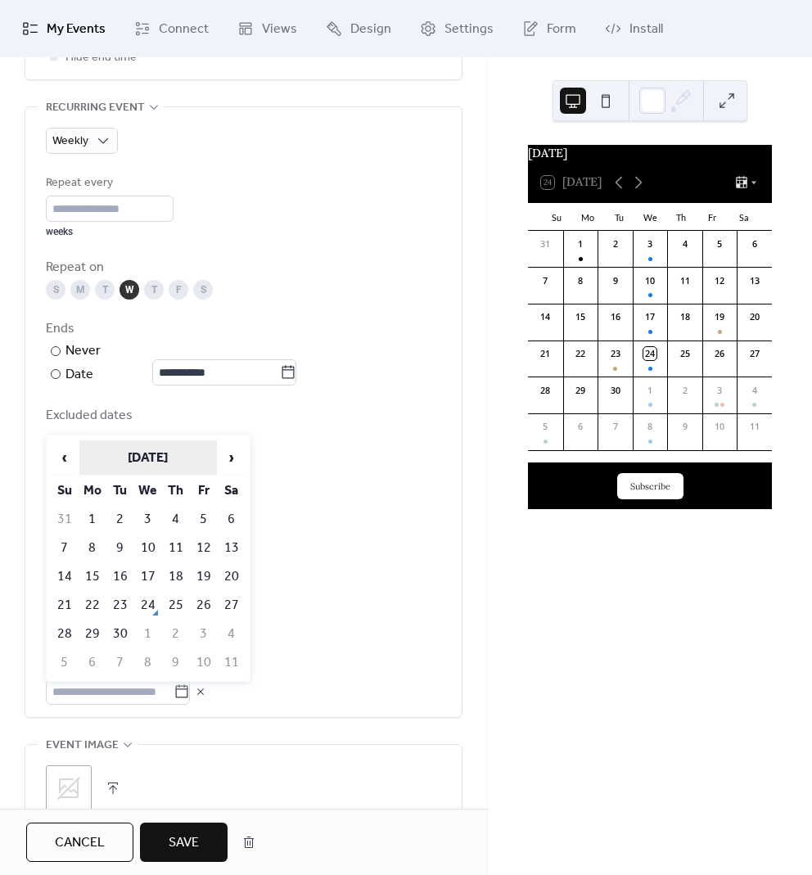
click at [157, 449] on th "[DATE]" at bounding box center [147, 457] width 137 height 35
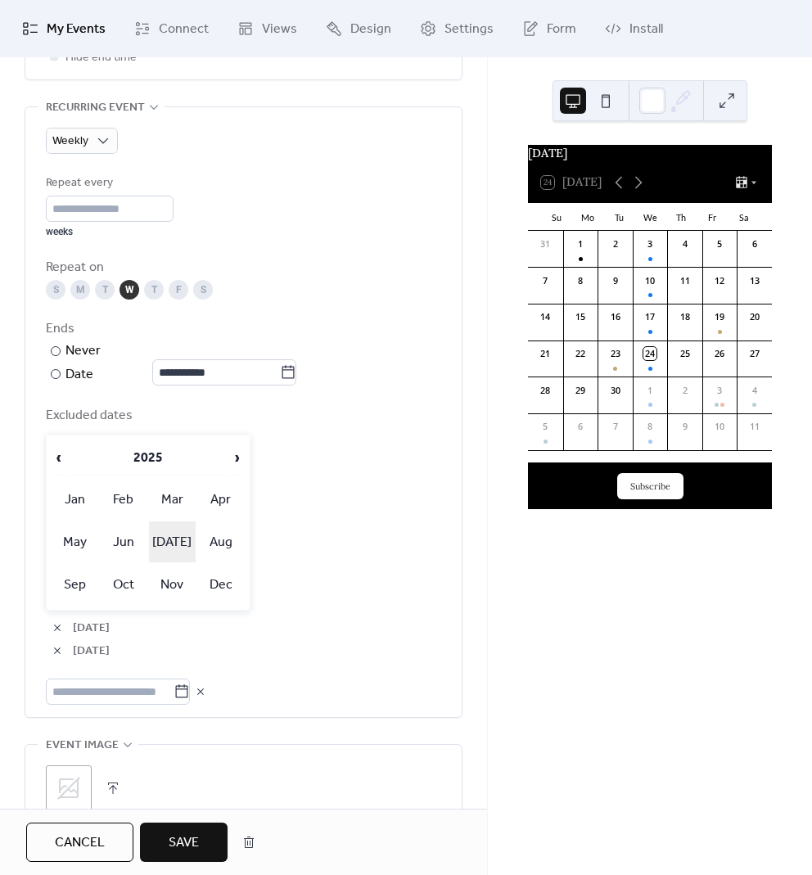
click at [175, 541] on td "[DATE]" at bounding box center [172, 541] width 47 height 41
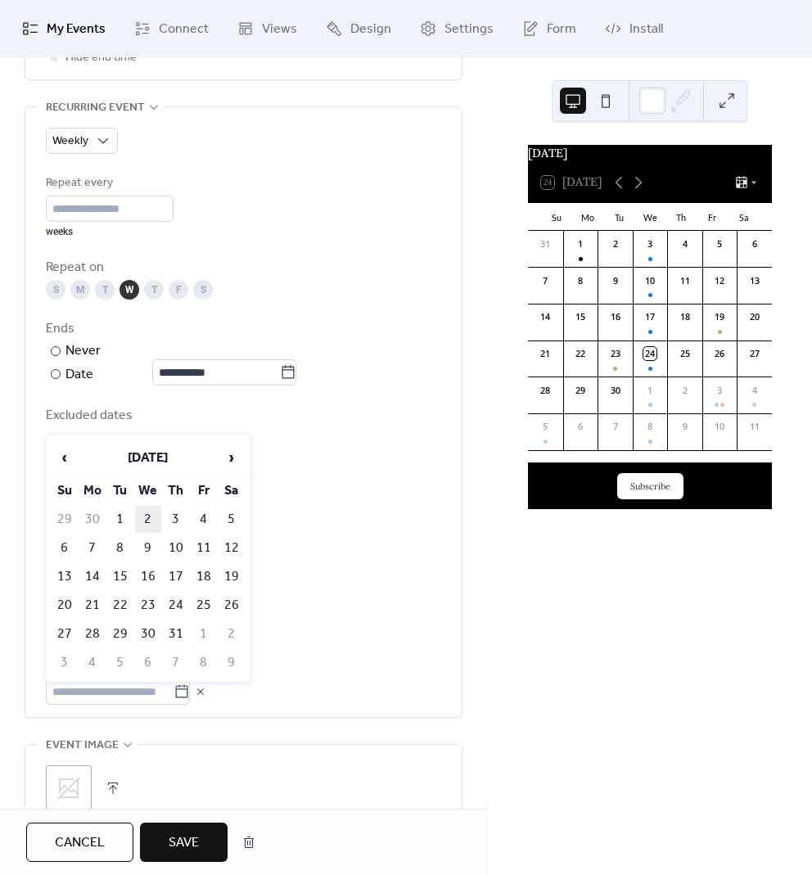
click at [152, 520] on td "2" at bounding box center [148, 519] width 26 height 27
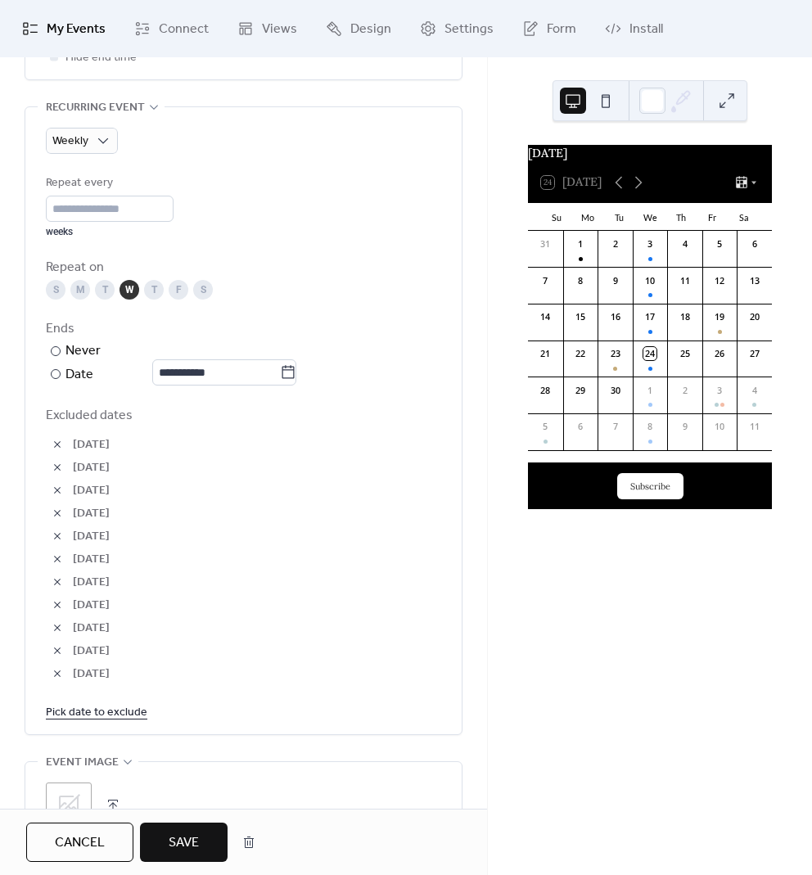
click at [125, 711] on link "Pick date to exclude" at bounding box center [96, 711] width 101 height 20
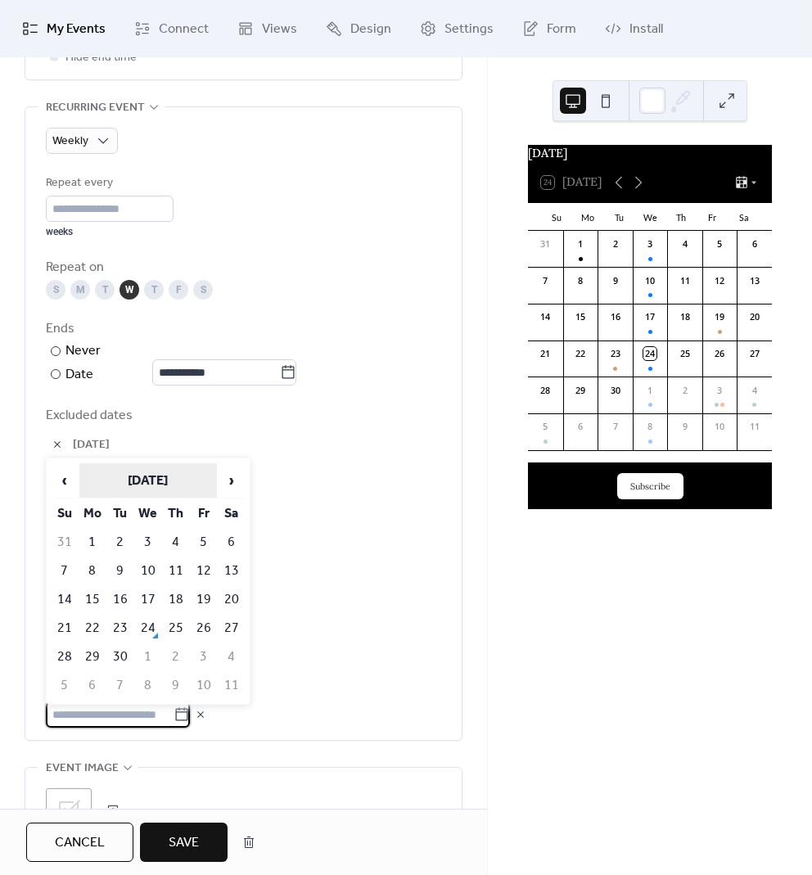
click at [146, 478] on th "[DATE]" at bounding box center [147, 480] width 137 height 35
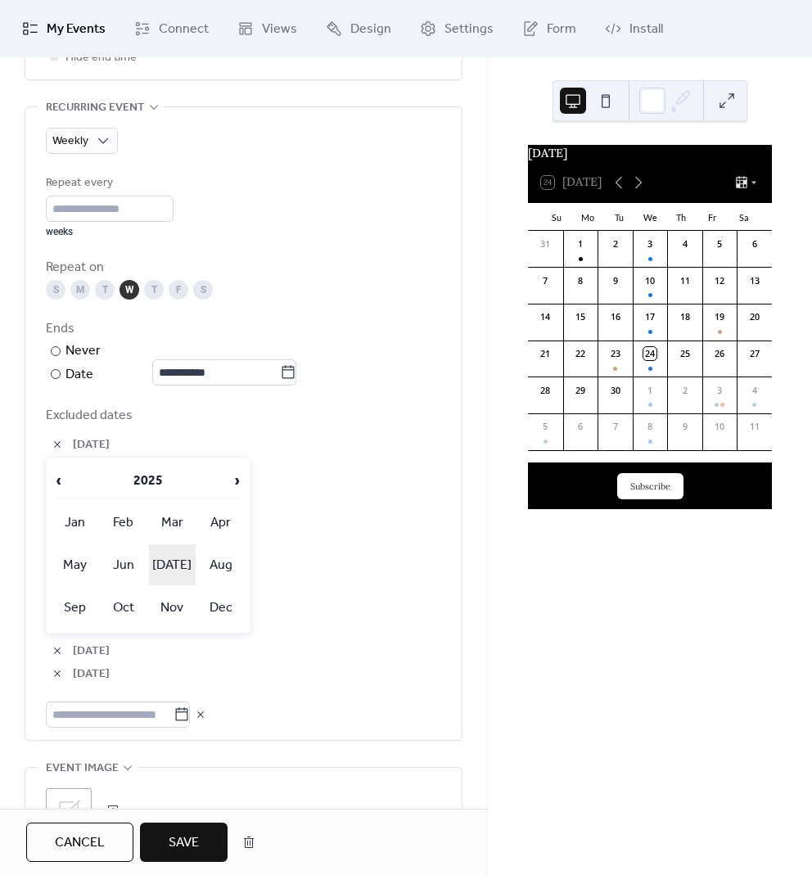
click at [169, 565] on td "[DATE]" at bounding box center [172, 564] width 47 height 41
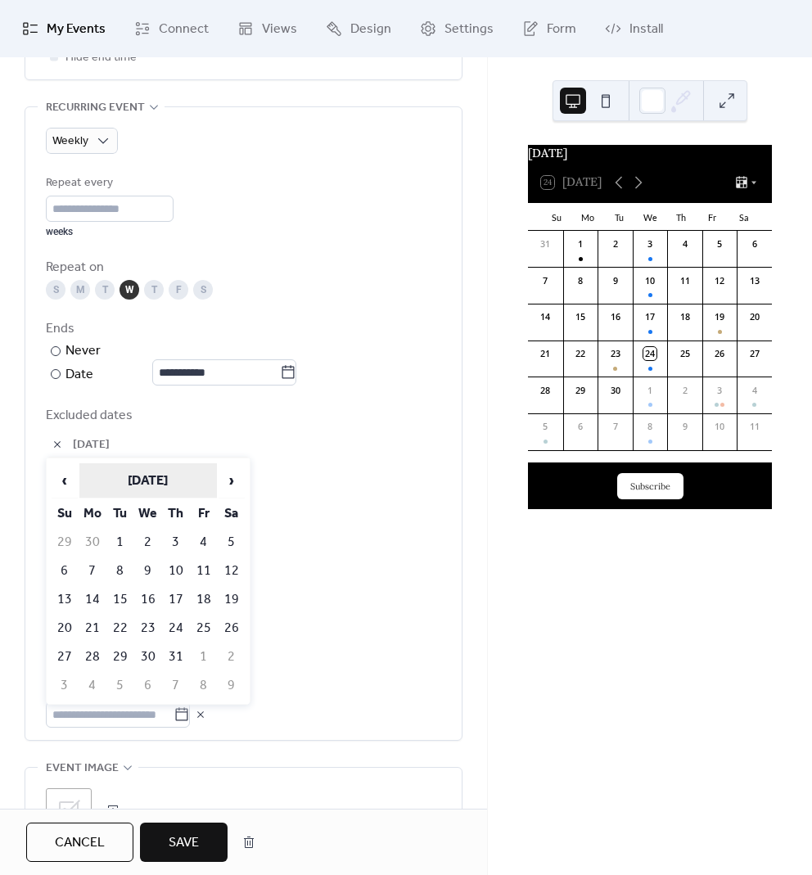
click at [164, 488] on th "[DATE]" at bounding box center [147, 480] width 137 height 35
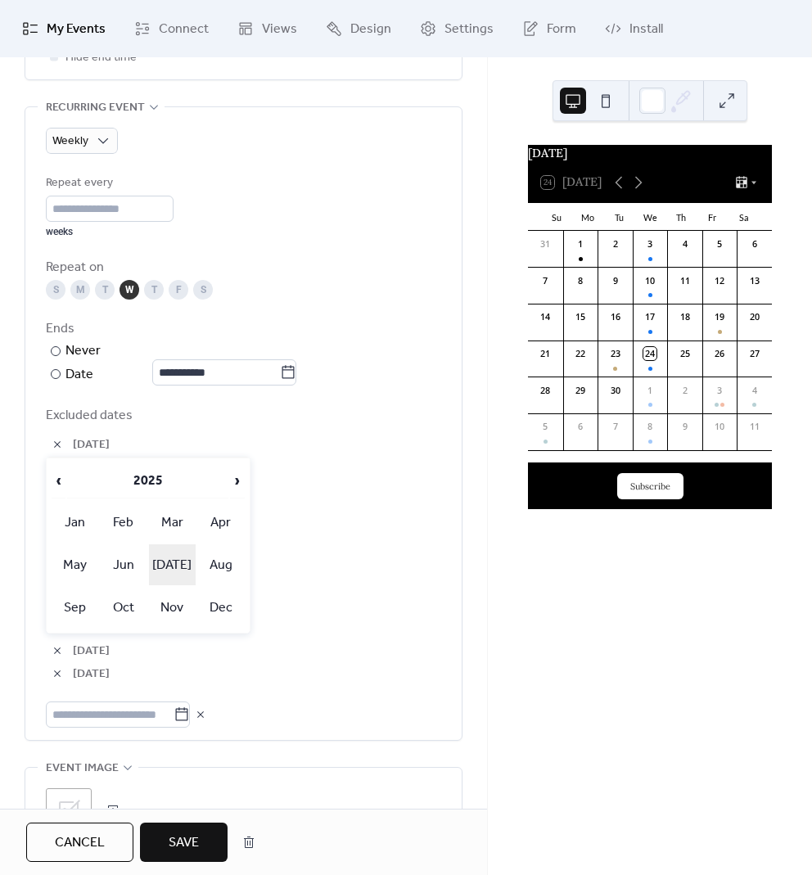
click at [169, 554] on td "[DATE]" at bounding box center [172, 564] width 47 height 41
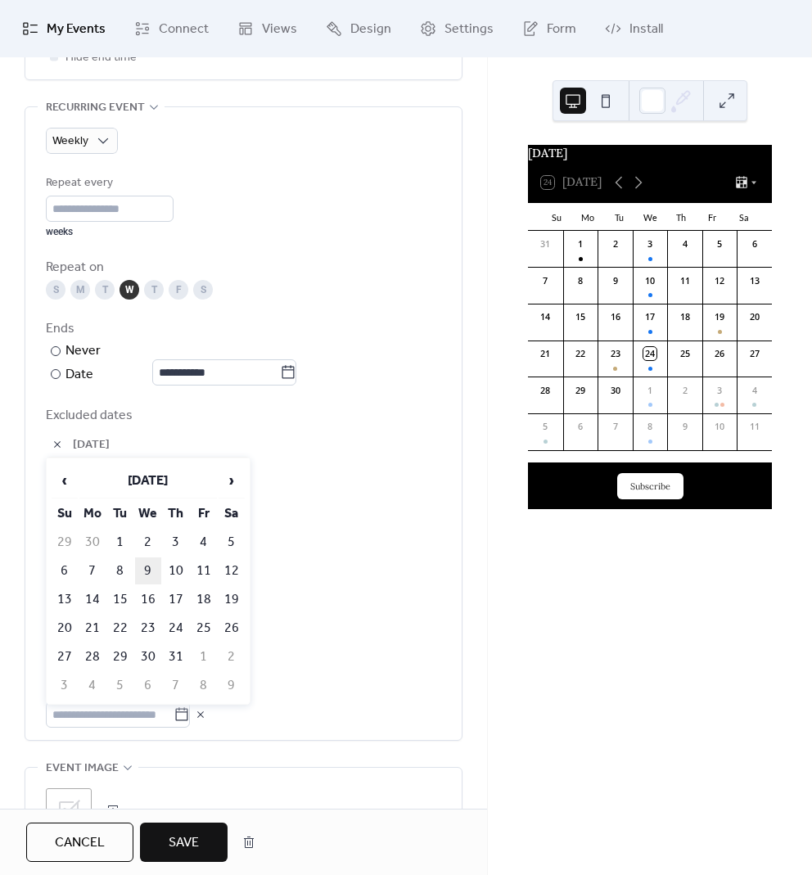
click at [149, 566] on td "9" at bounding box center [148, 570] width 26 height 27
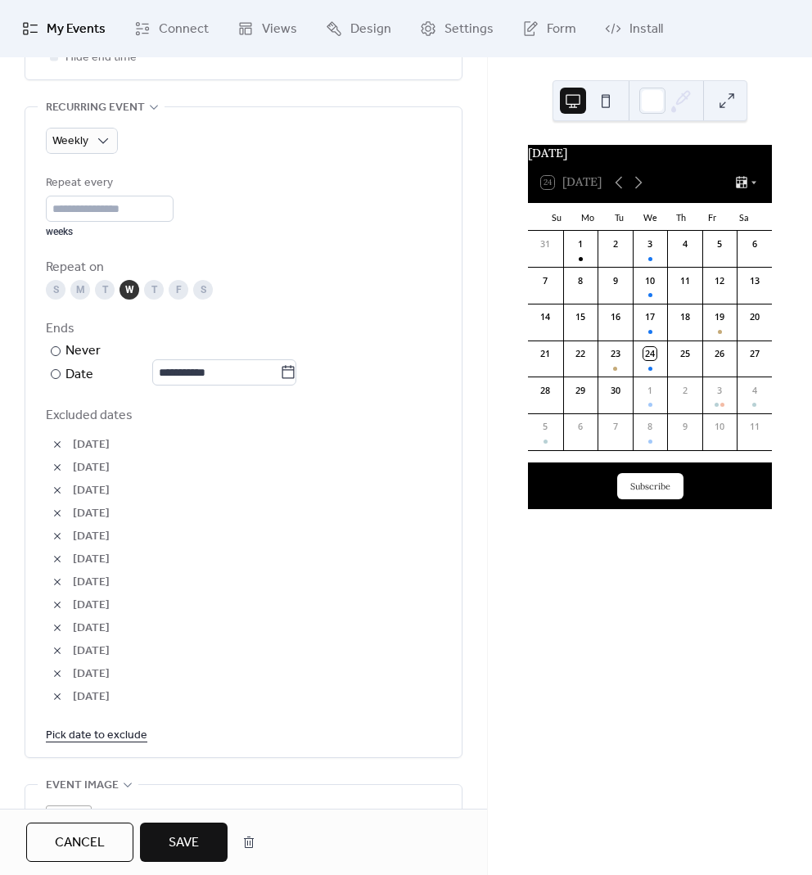
click at [113, 730] on link "Pick date to exclude" at bounding box center [96, 734] width 101 height 20
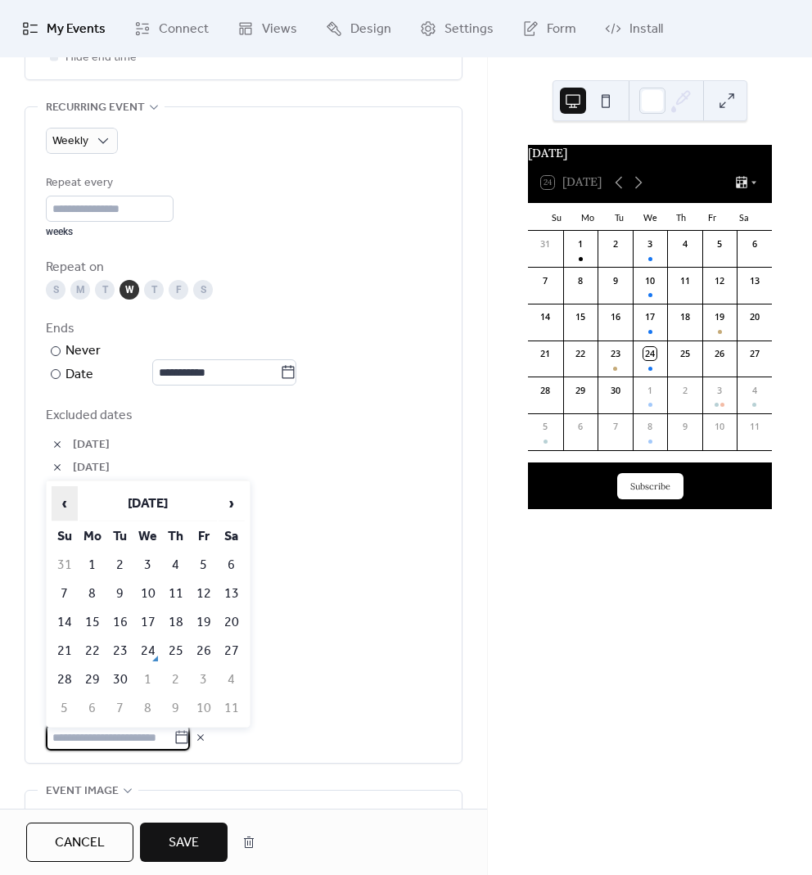
click at [66, 513] on span "‹" at bounding box center [64, 503] width 25 height 33
click at [155, 624] on td "16" at bounding box center [148, 622] width 26 height 27
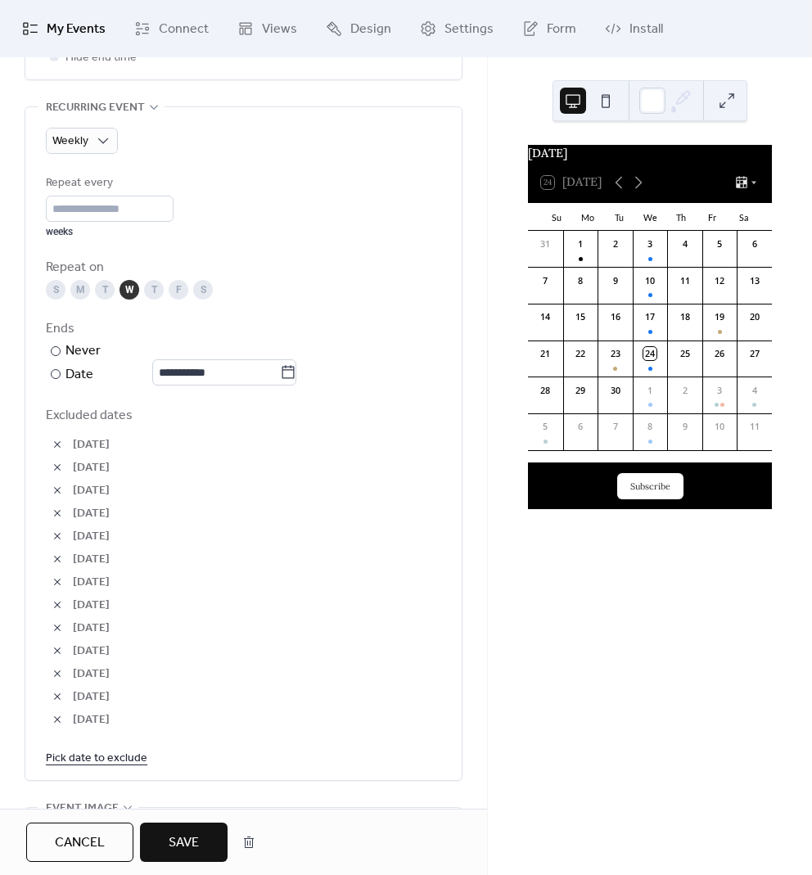
click at [107, 754] on link "Pick date to exclude" at bounding box center [96, 757] width 101 height 20
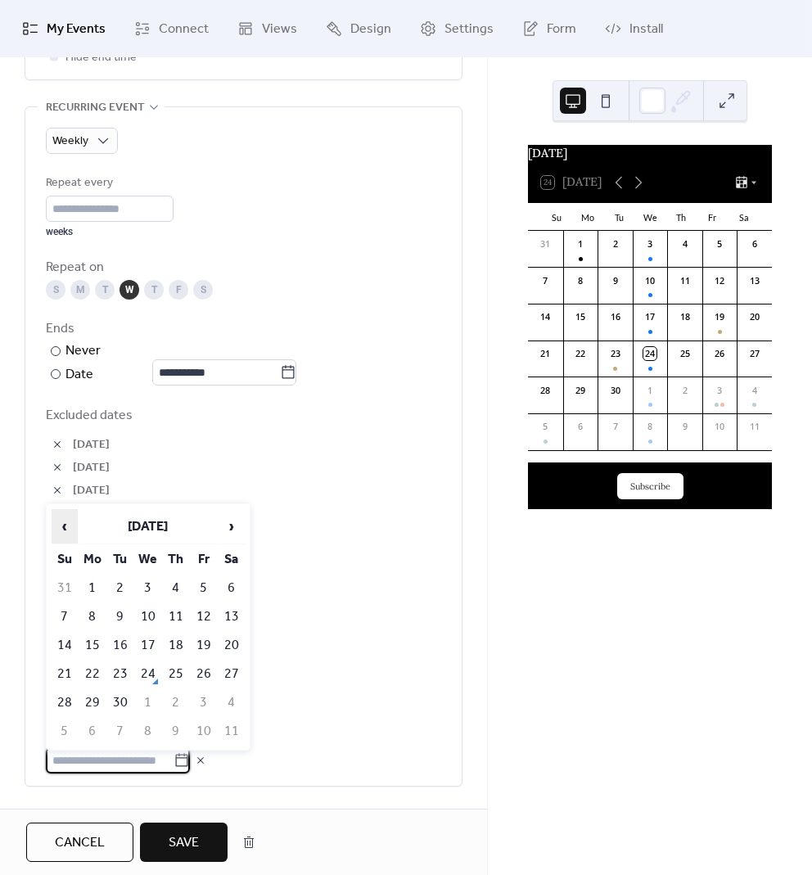
click at [65, 533] on span "‹" at bounding box center [64, 526] width 25 height 33
click at [146, 677] on td "23" at bounding box center [148, 673] width 26 height 27
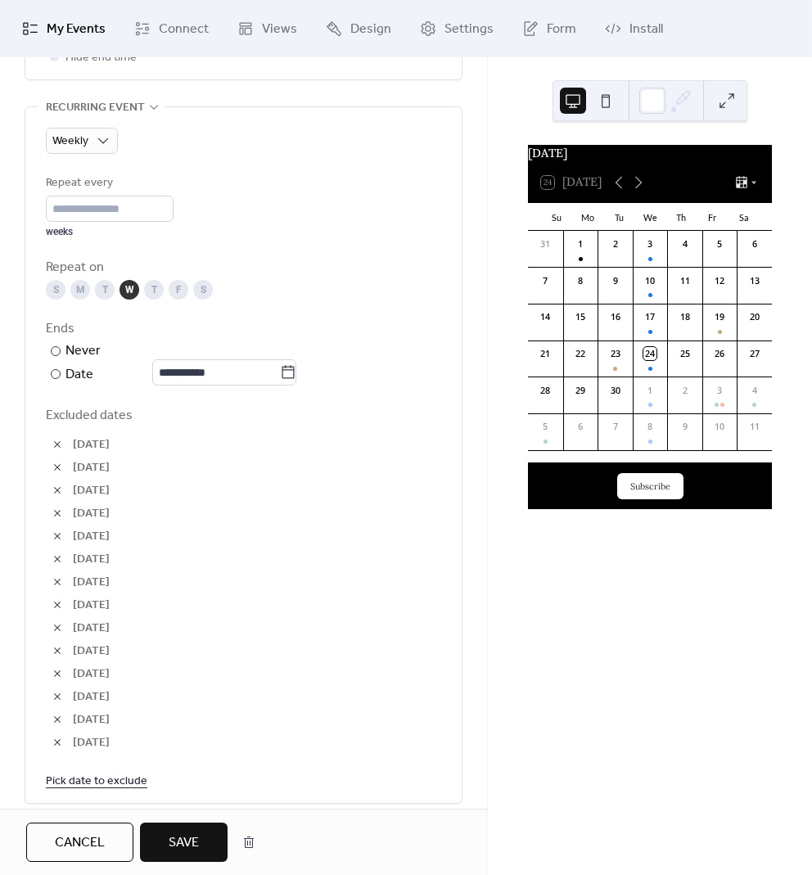
click at [120, 779] on link "Pick date to exclude" at bounding box center [96, 780] width 101 height 20
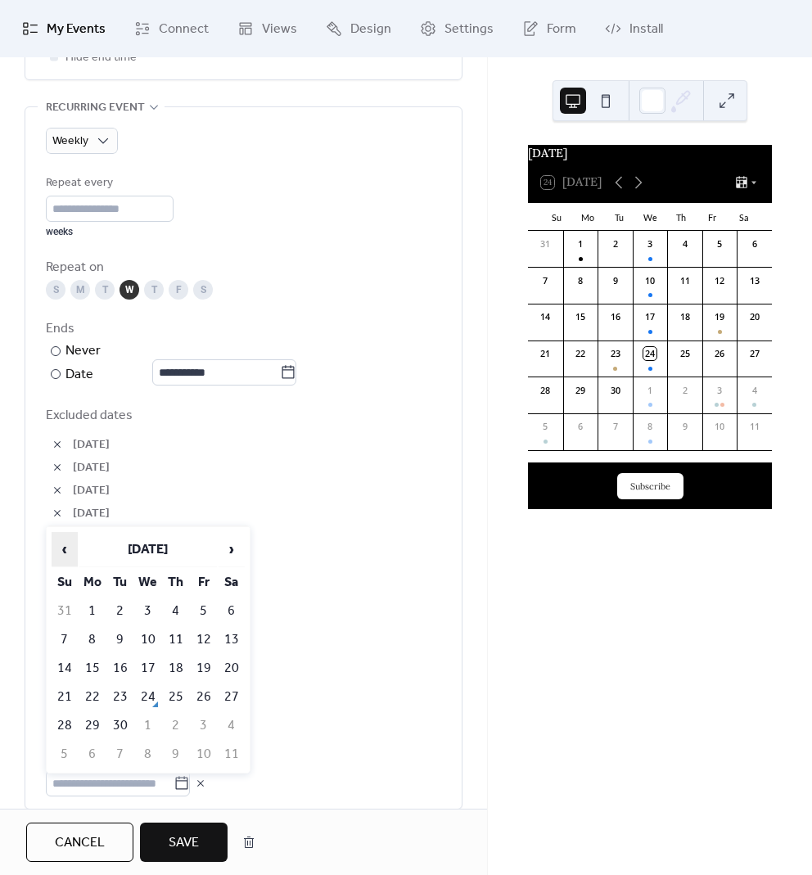
click at [64, 551] on span "‹" at bounding box center [64, 549] width 25 height 33
click at [145, 637] on td "6" at bounding box center [148, 639] width 26 height 27
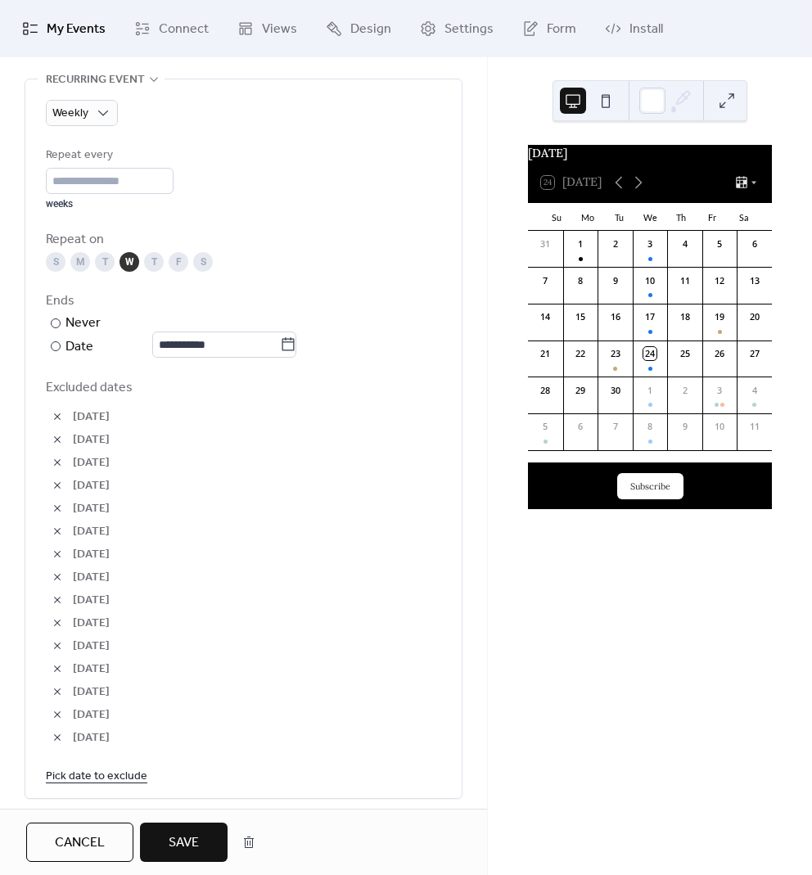
scroll to position [845, 0]
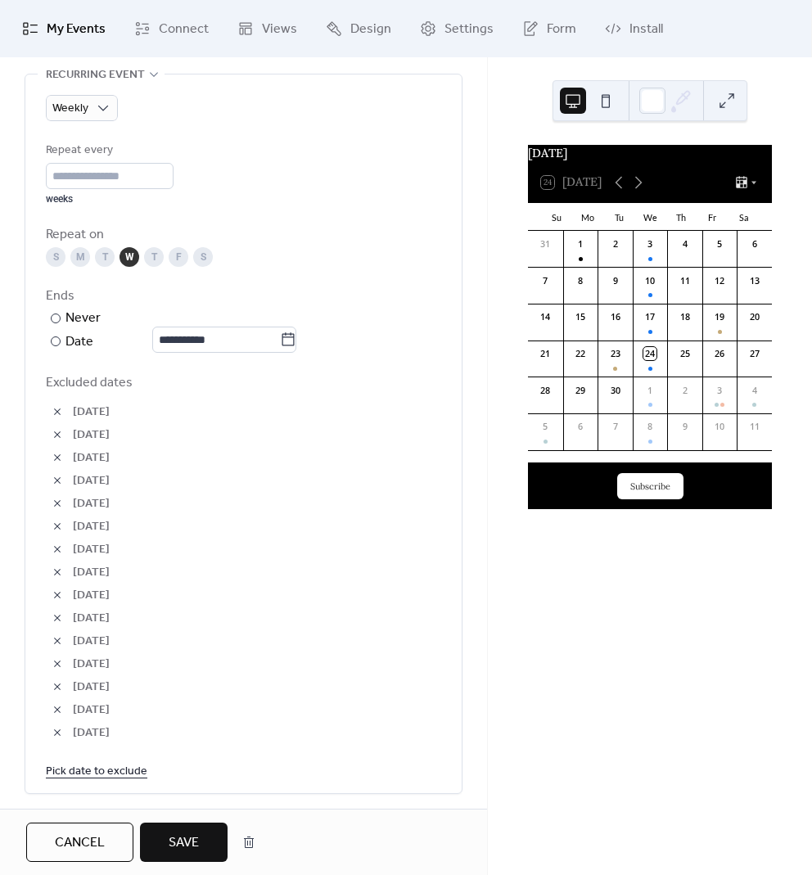
click at [182, 833] on span "Save" at bounding box center [184, 843] width 30 height 20
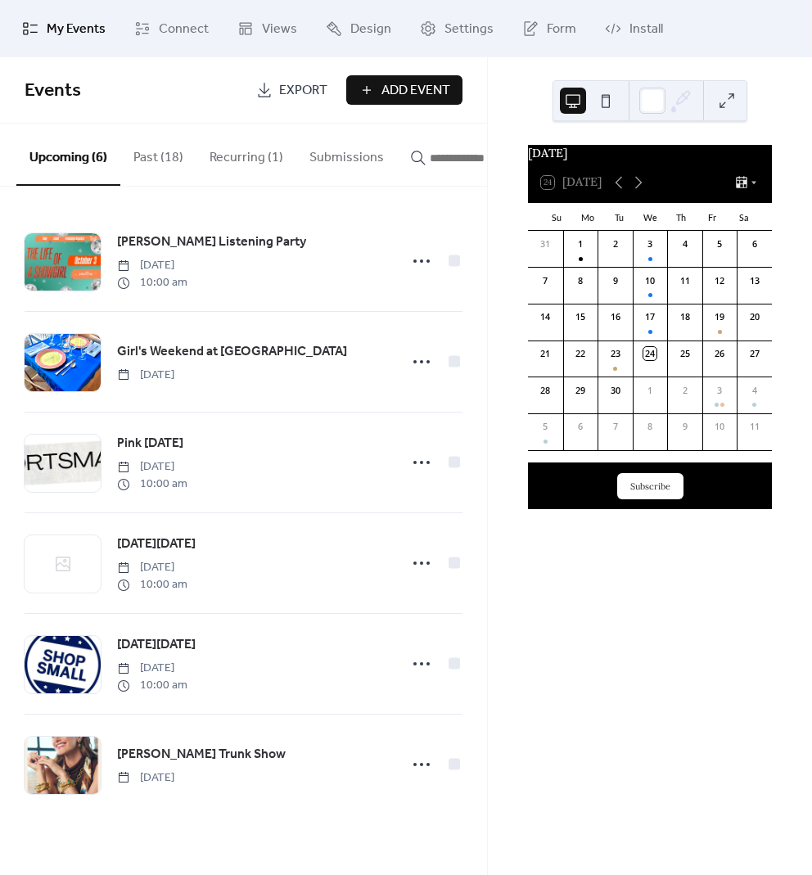
click at [226, 163] on button "Recurring (1)" at bounding box center [246, 154] width 100 height 61
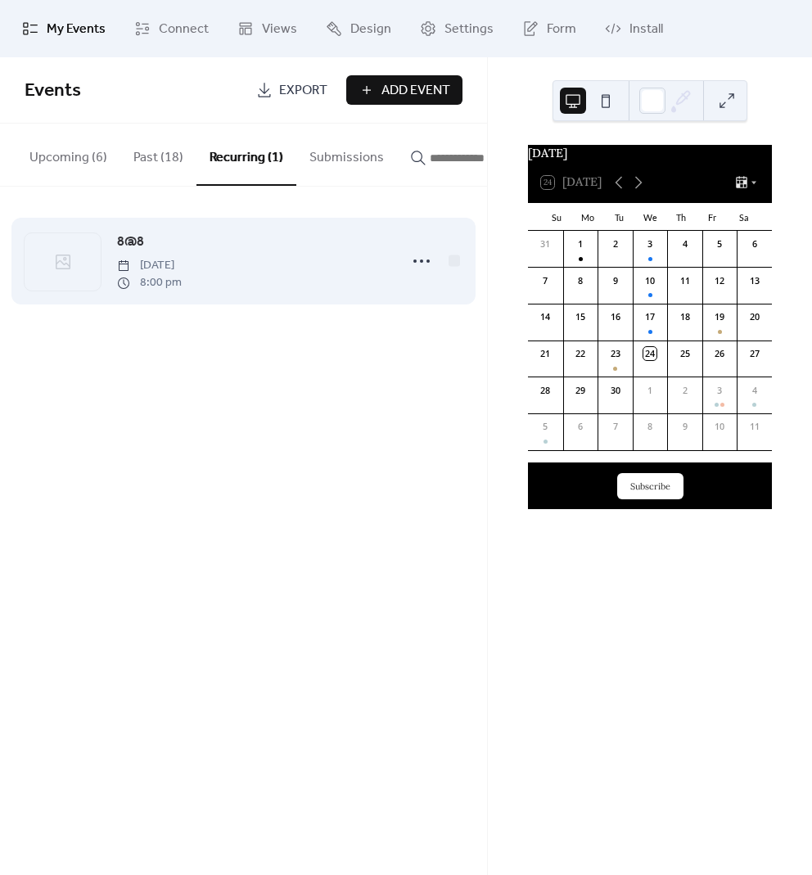
click at [138, 245] on span "8@8" at bounding box center [130, 242] width 27 height 20
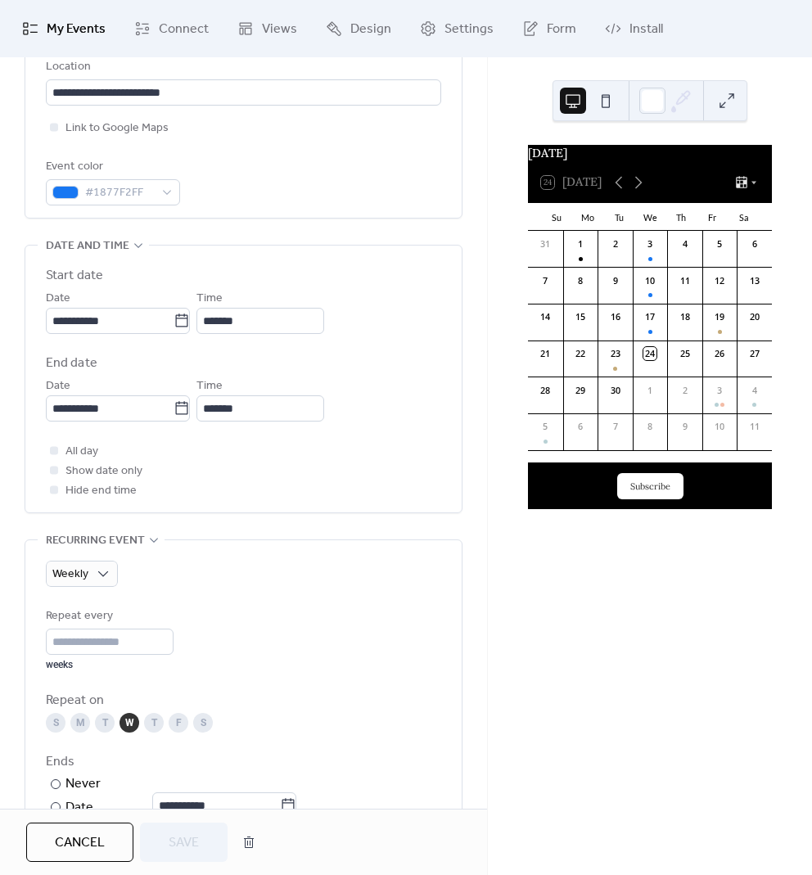
scroll to position [687, 0]
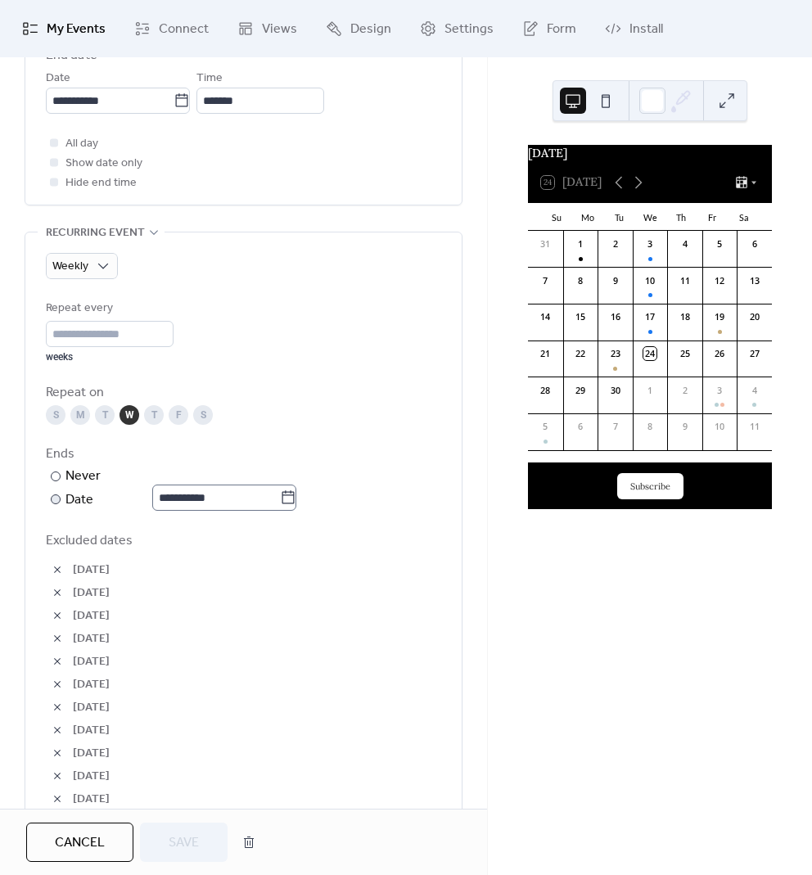
click at [290, 497] on icon at bounding box center [288, 497] width 16 height 16
click at [280, 497] on input "**********" at bounding box center [216, 497] width 128 height 26
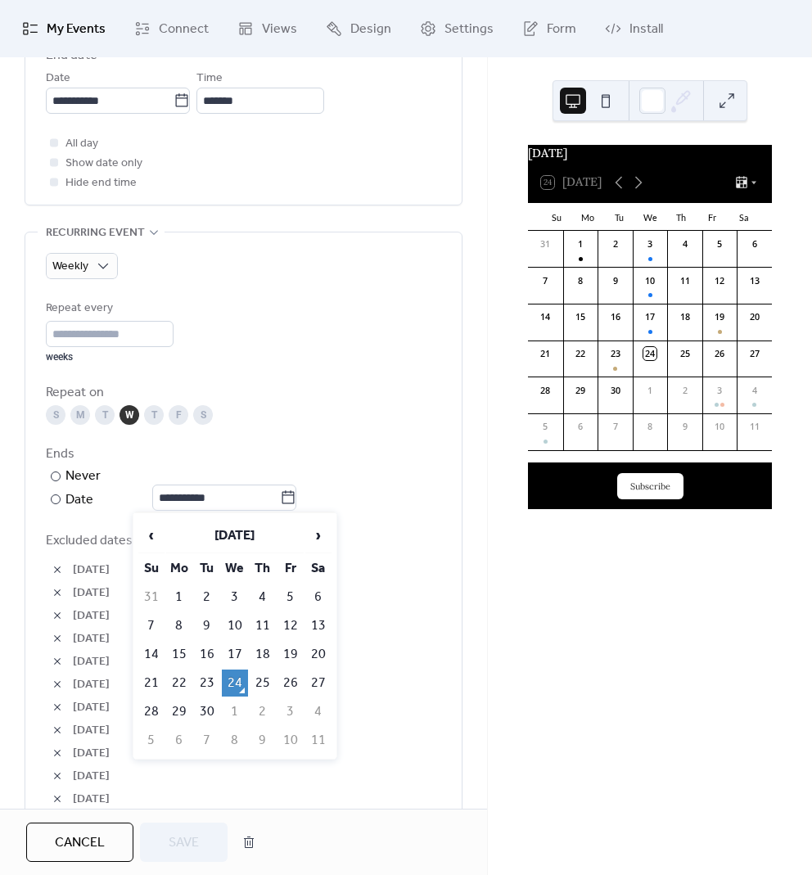
click at [263, 678] on td "25" at bounding box center [263, 682] width 26 height 27
type input "**********"
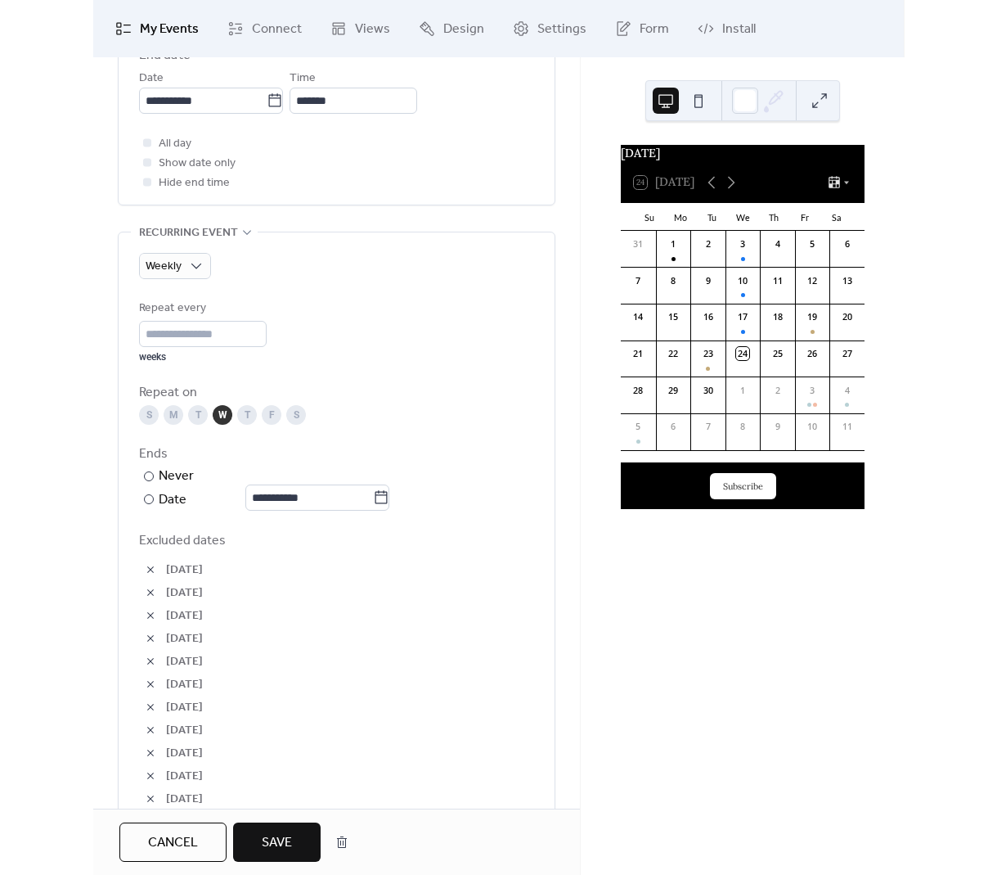
scroll to position [699, 0]
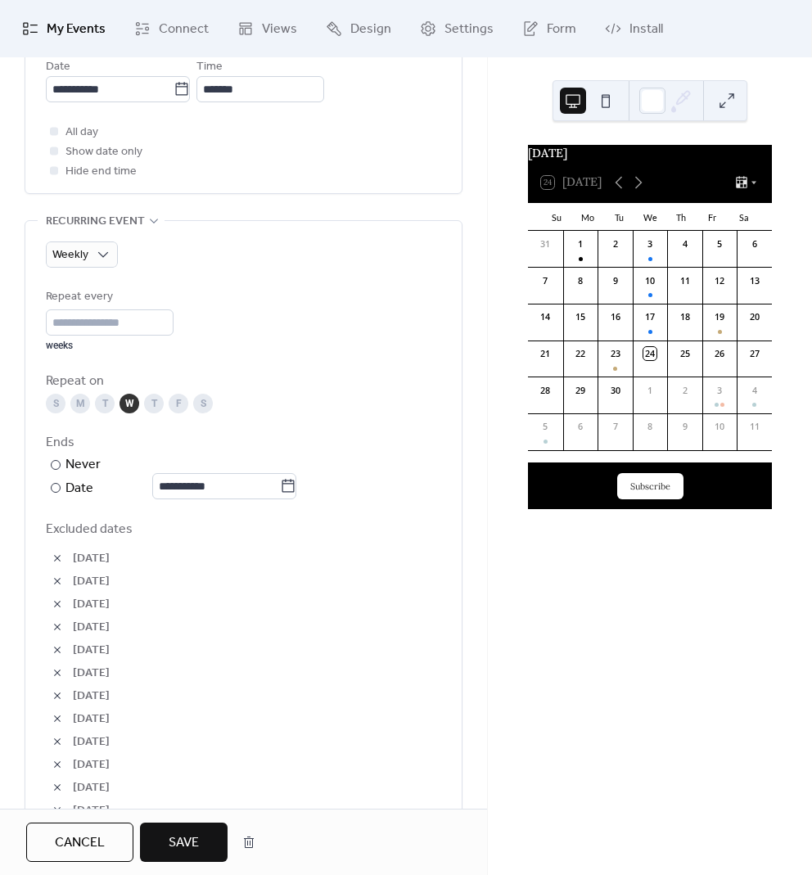
click at [194, 839] on span "Save" at bounding box center [184, 843] width 30 height 20
